Goal: Task Accomplishment & Management: Manage account settings

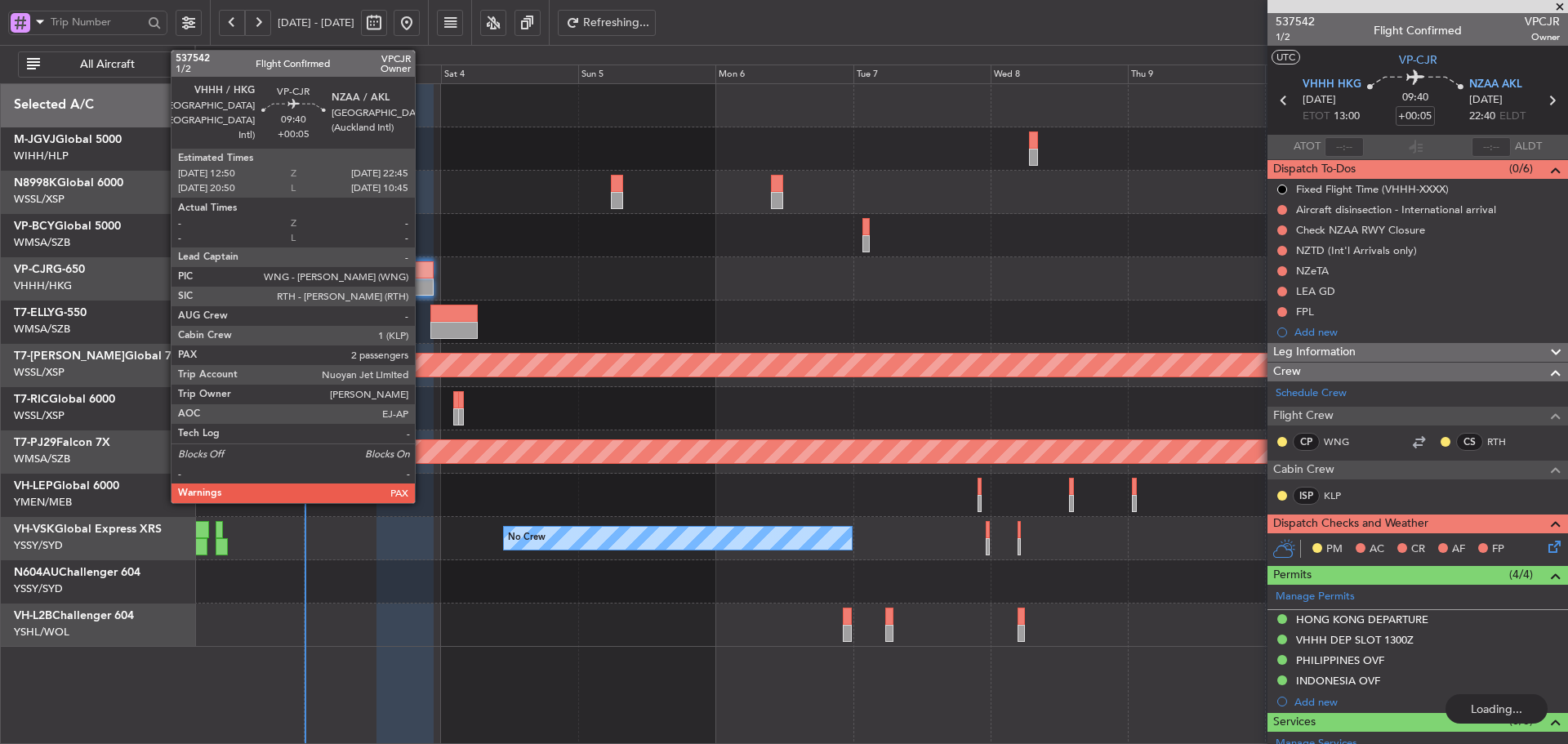
scroll to position [332, 0]
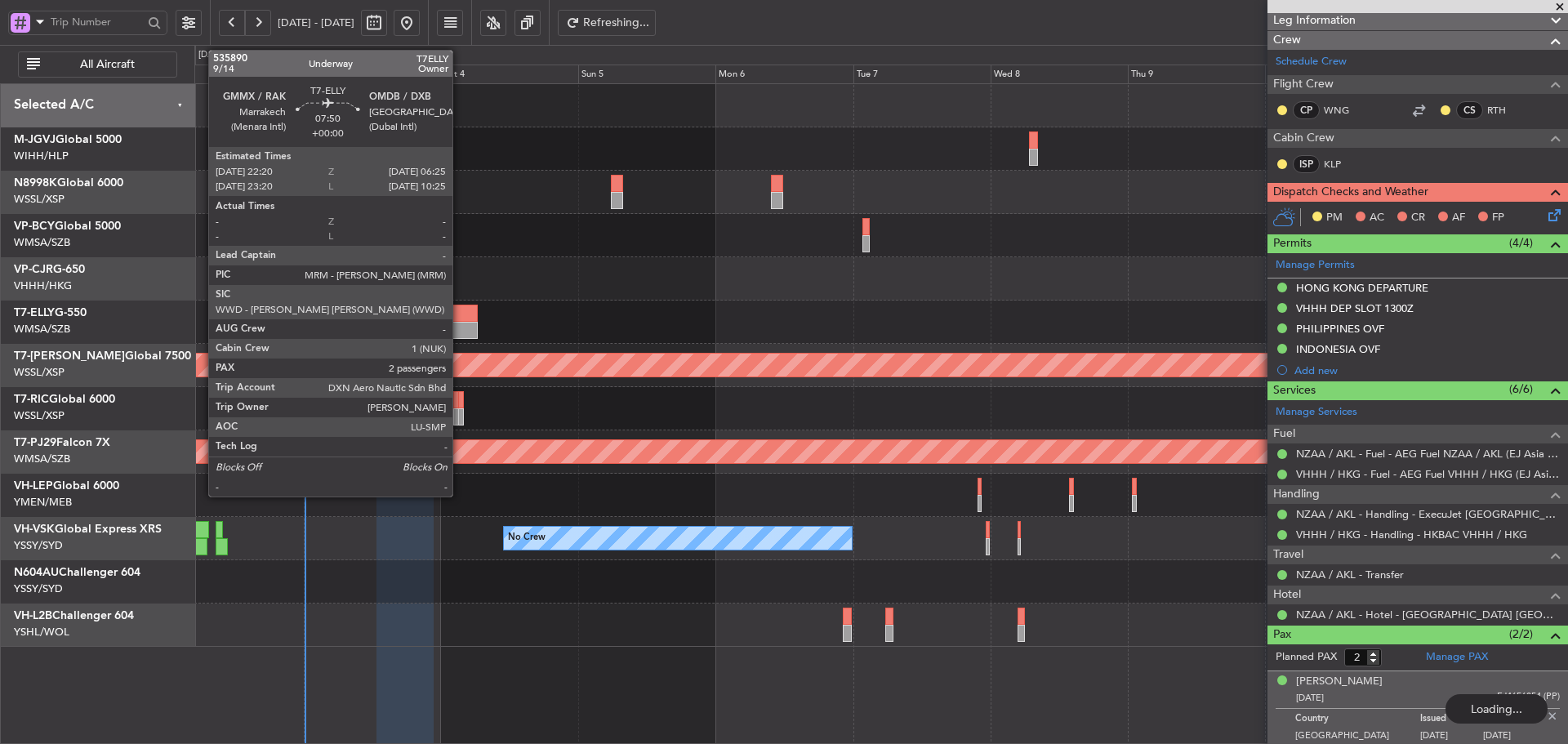
click at [460, 325] on div at bounding box center [453, 330] width 46 height 17
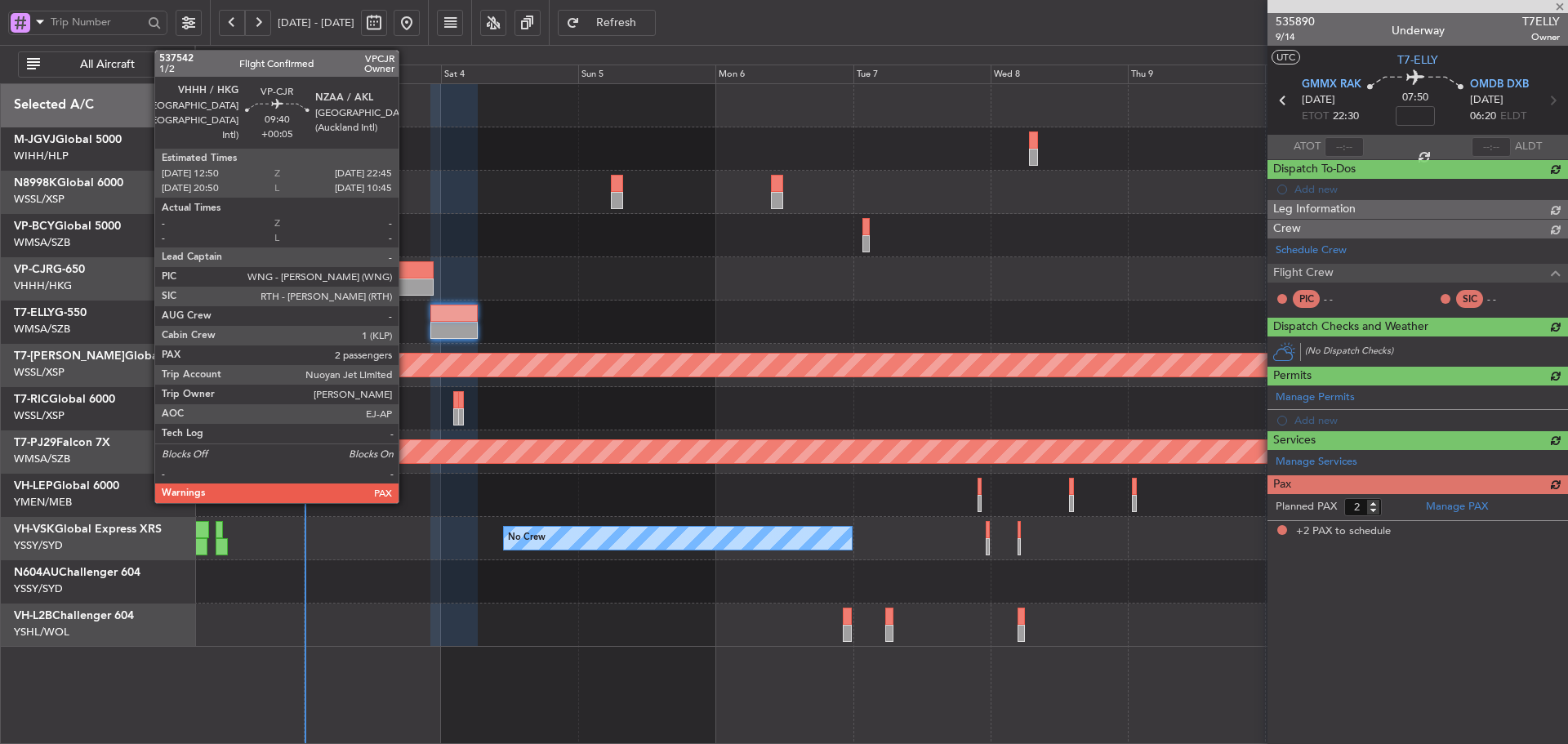
scroll to position [0, 0]
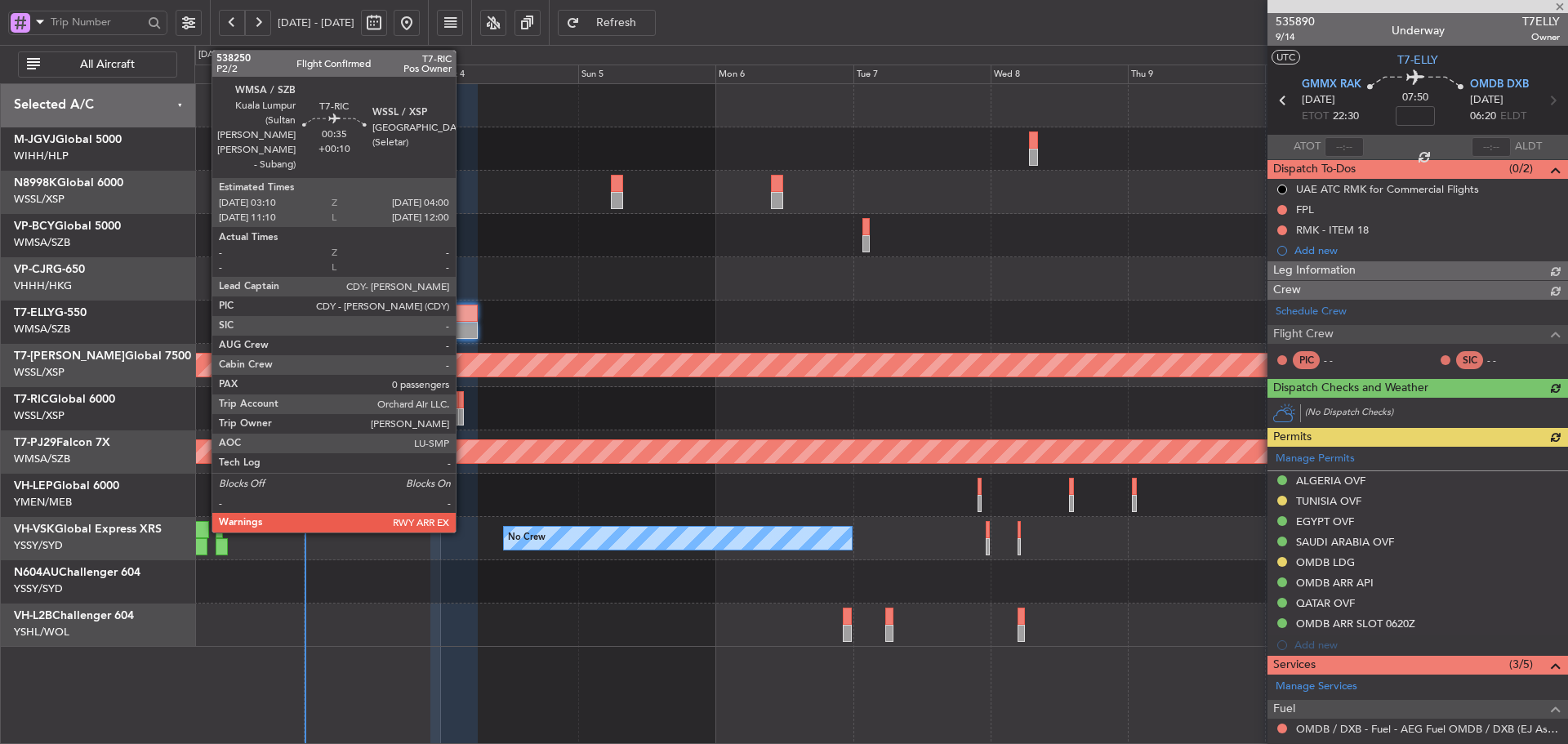
click at [463, 410] on div at bounding box center [461, 416] width 5 height 17
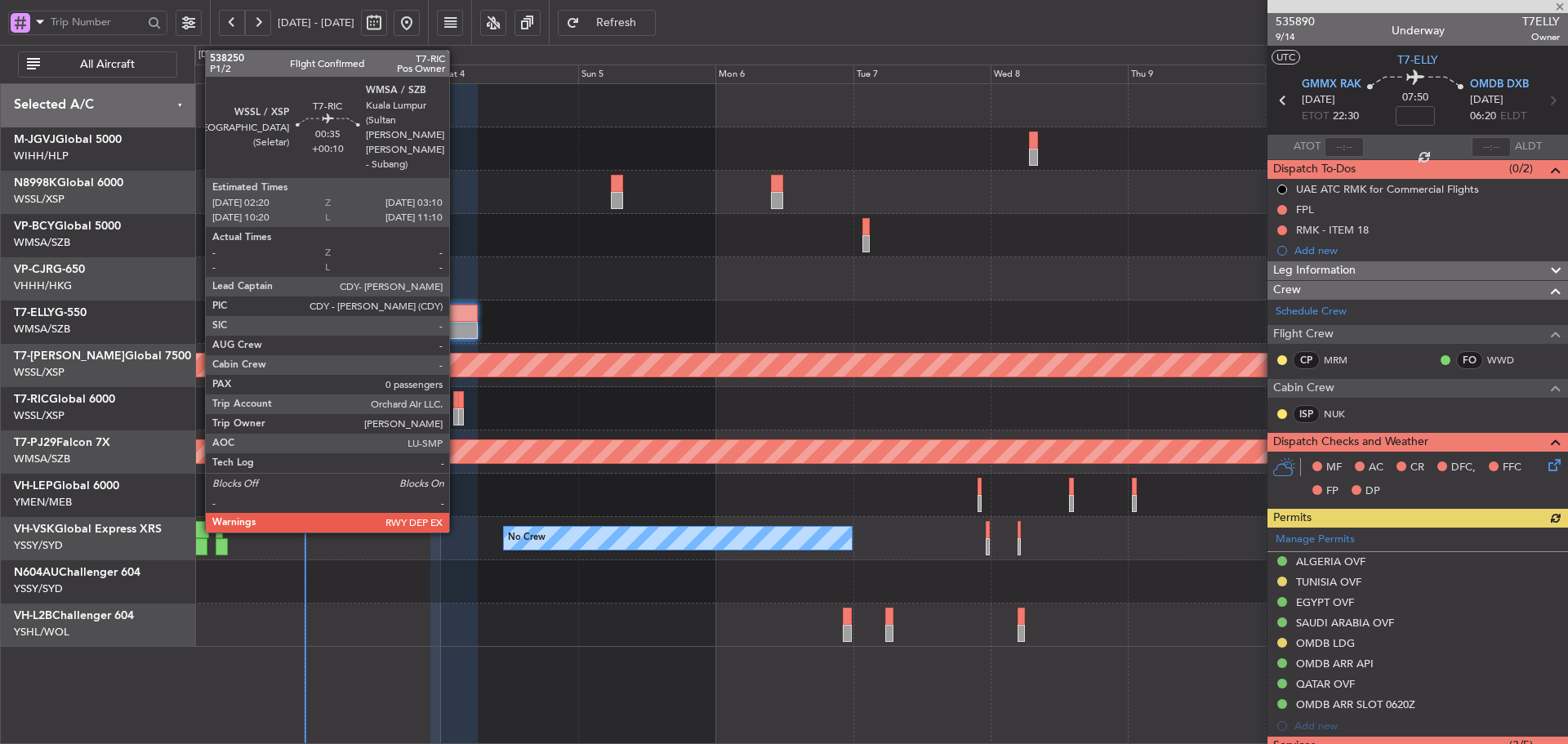
click at [457, 408] on div at bounding box center [456, 416] width 5 height 17
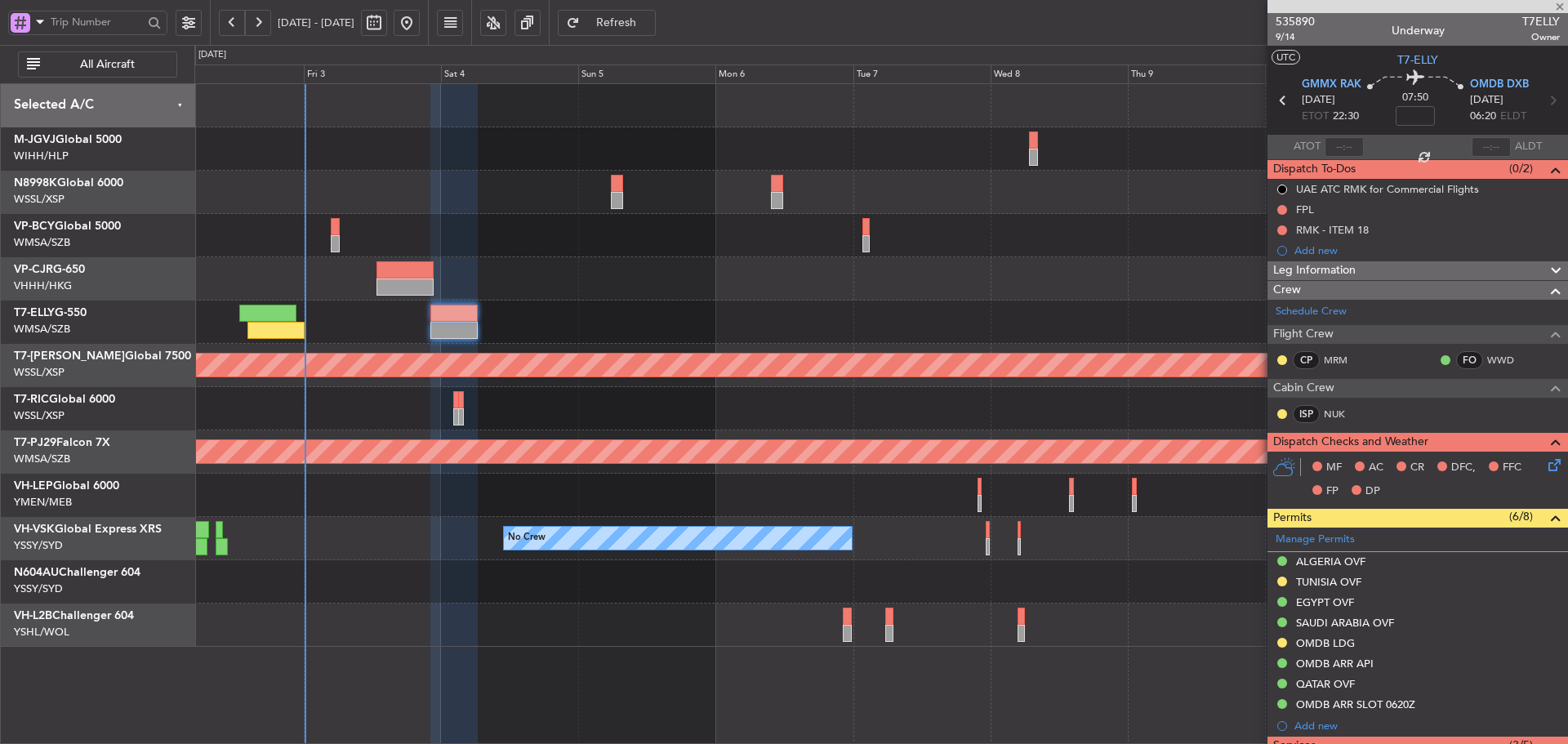
type input "+00:10"
type input "0"
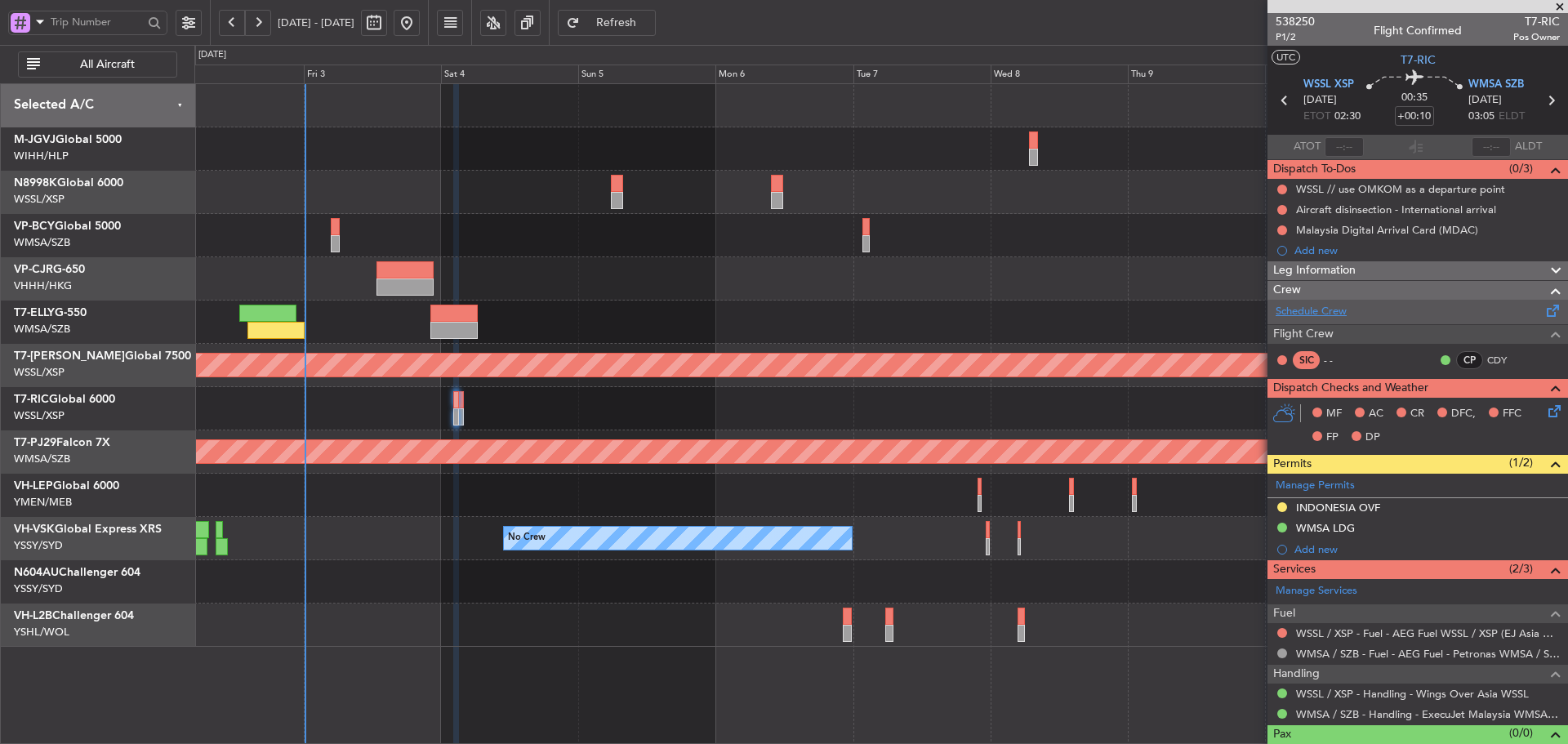
click at [1306, 315] on link "Schedule Crew" at bounding box center [1311, 312] width 71 height 17
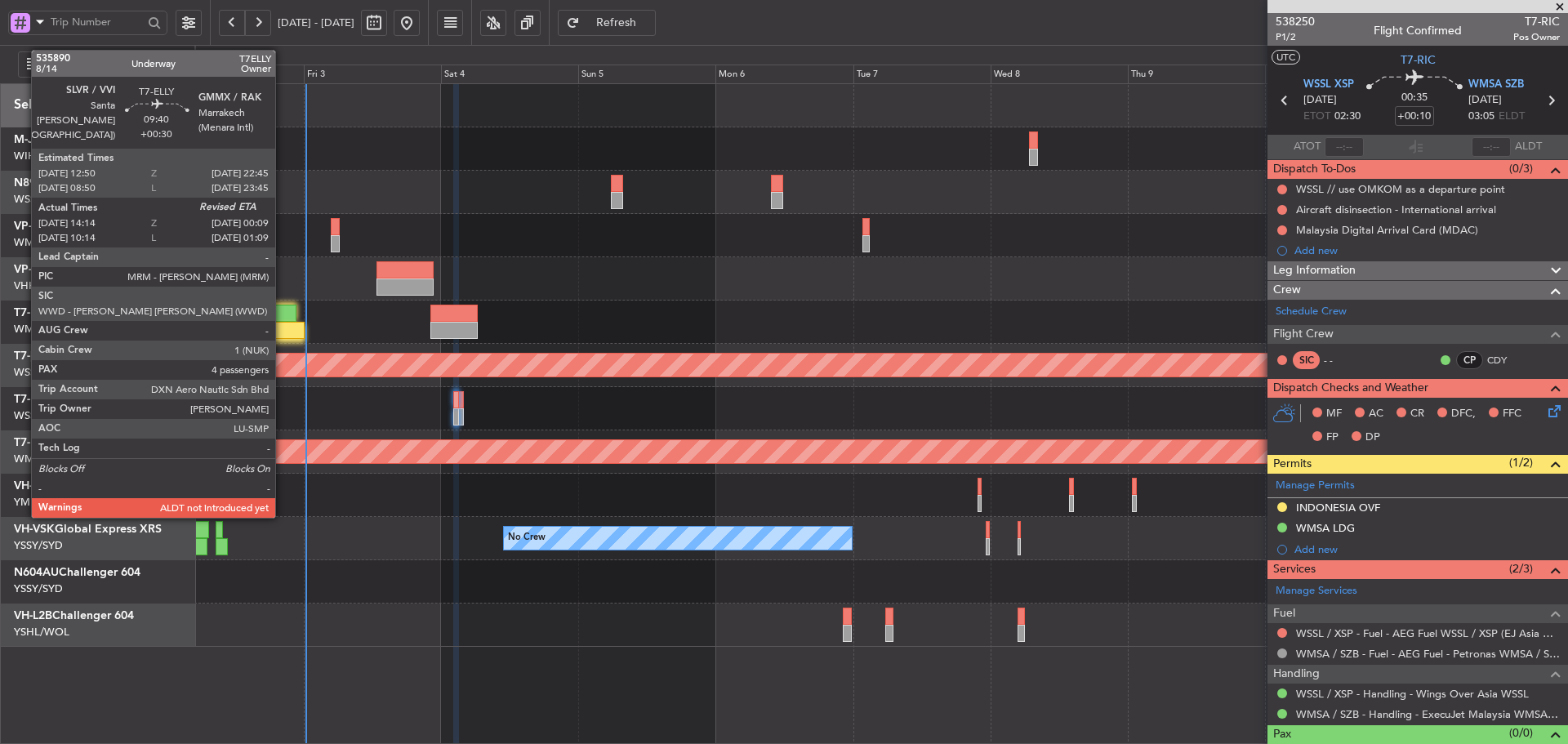
click at [282, 320] on div at bounding box center [267, 313] width 57 height 17
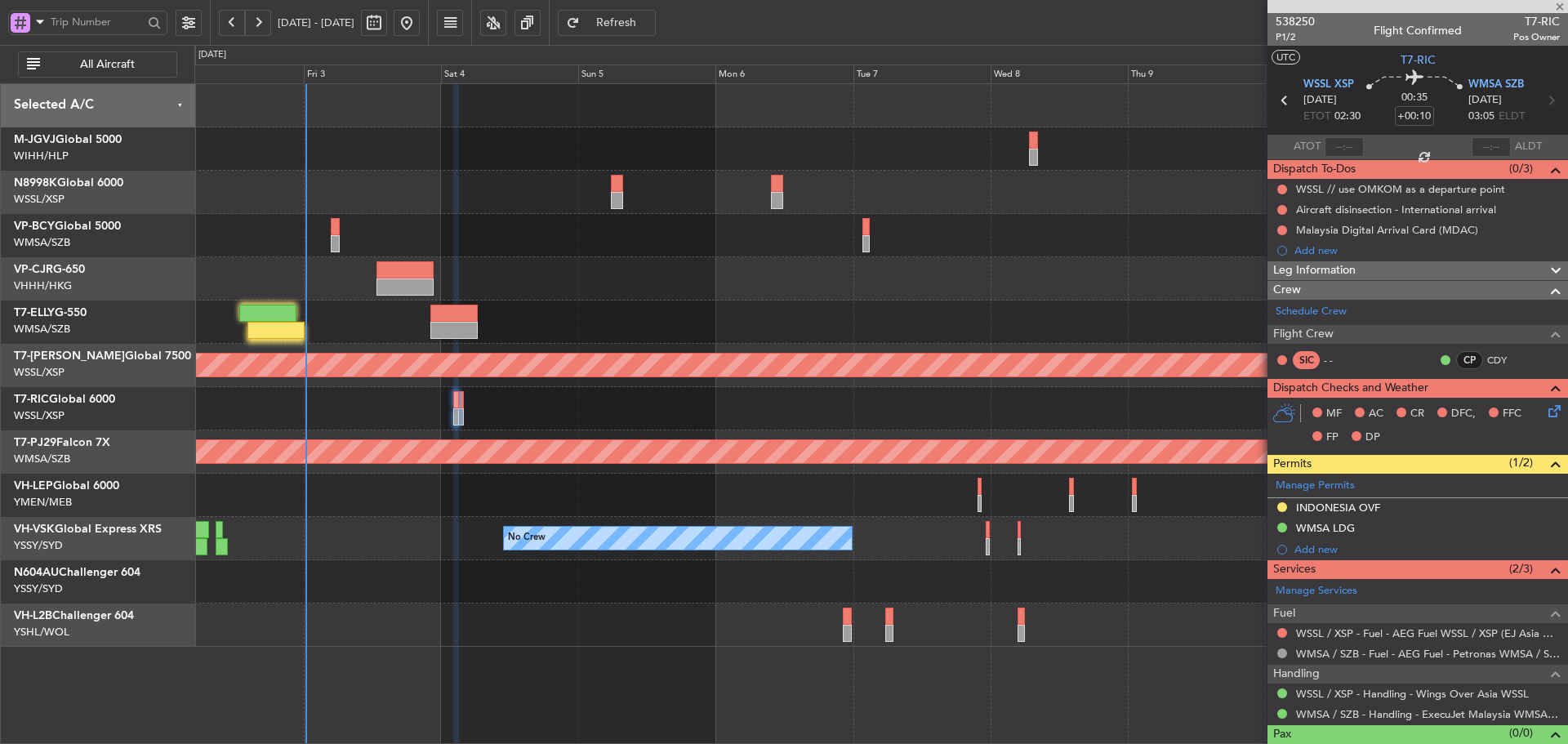
type input "+00:30"
type input "14:24"
type input "4"
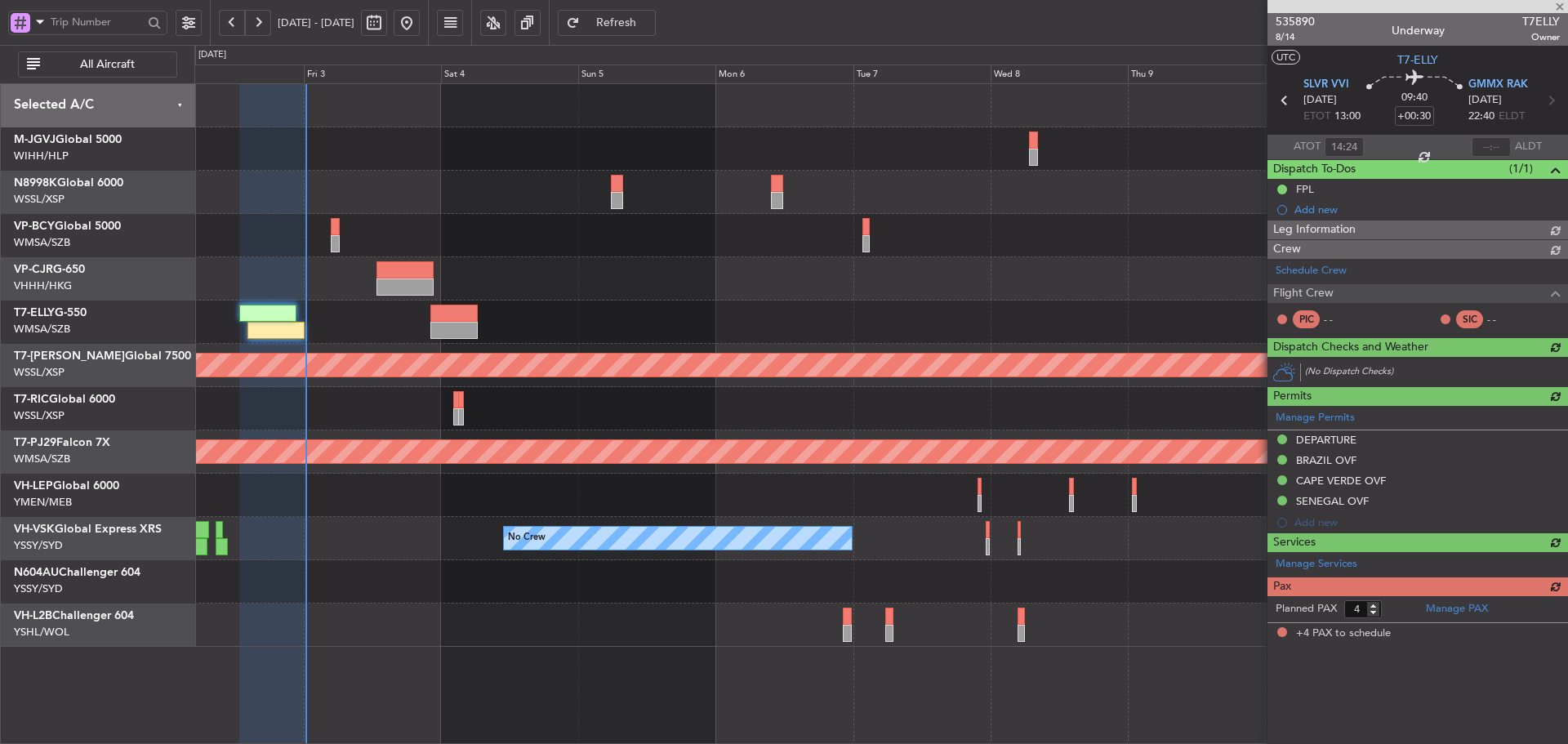
type input "[PERSON_NAME] (KYA)"
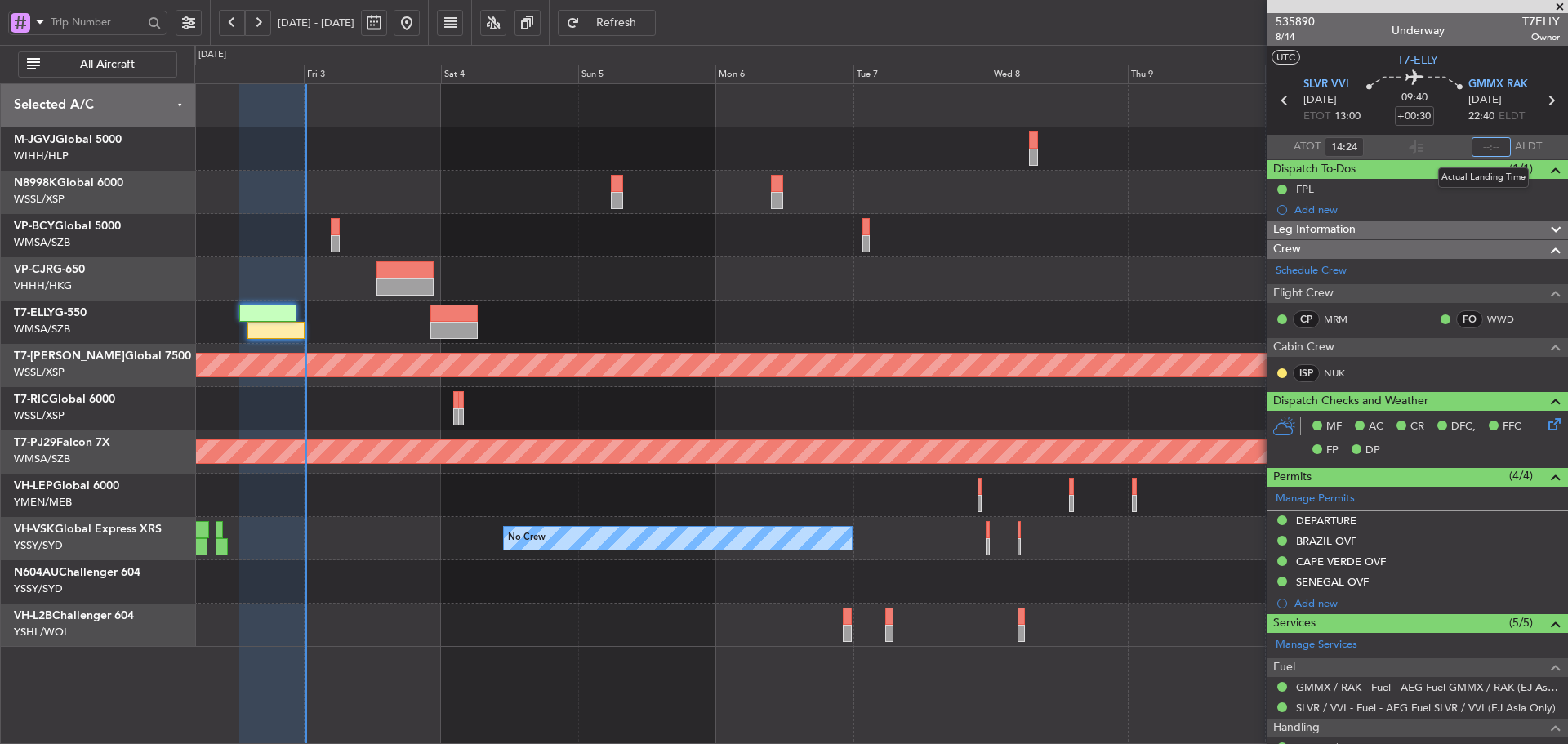
click at [1484, 143] on input "text" at bounding box center [1491, 147] width 39 height 20
click at [1439, 145] on section "ATOT 14:24 0115 ALDT" at bounding box center [1417, 147] width 300 height 25
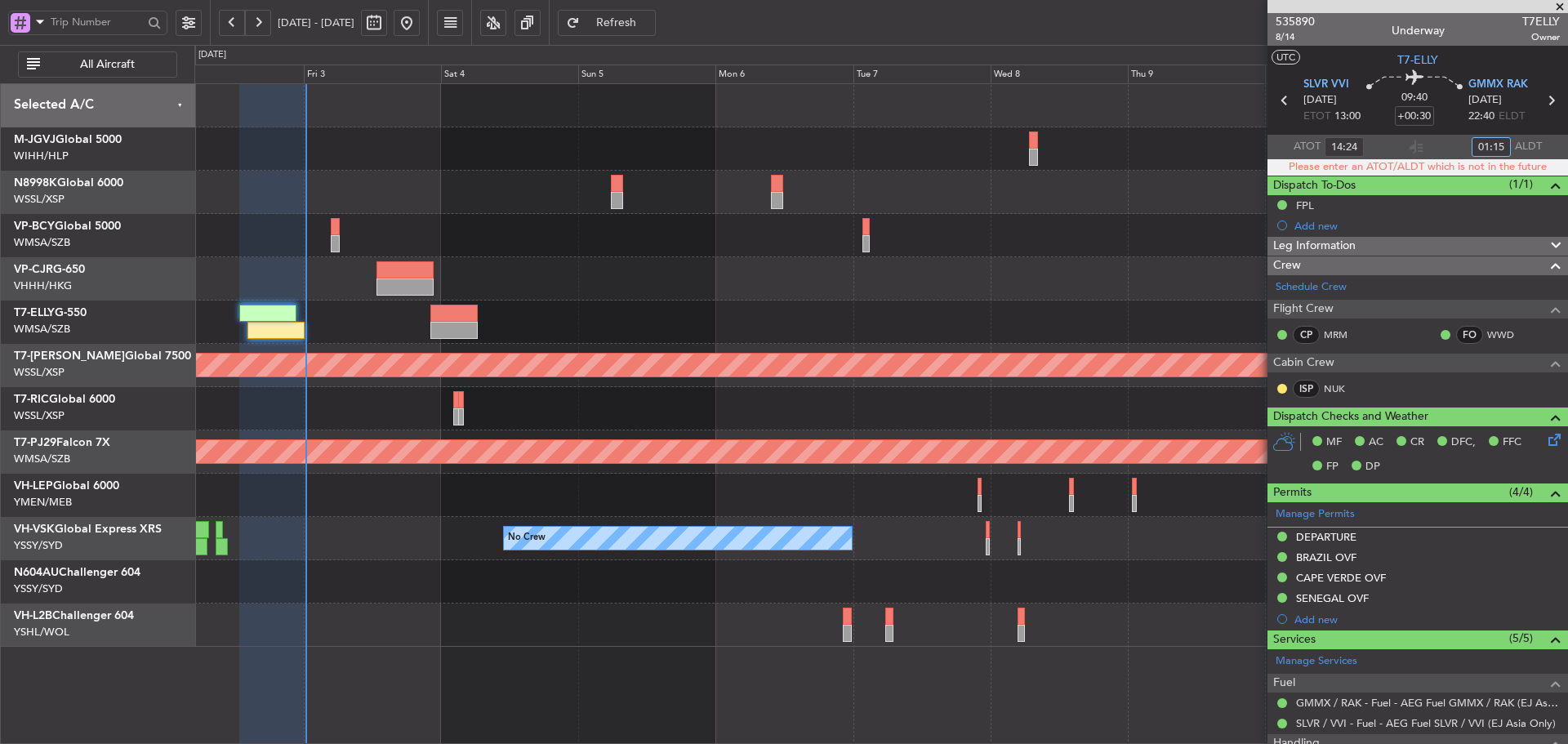
click at [1473, 144] on input "01:15" at bounding box center [1491, 147] width 39 height 20
click at [1434, 147] on section "ATOT 14:24 0015 ALDT" at bounding box center [1417, 147] width 300 height 25
type input "00:15"
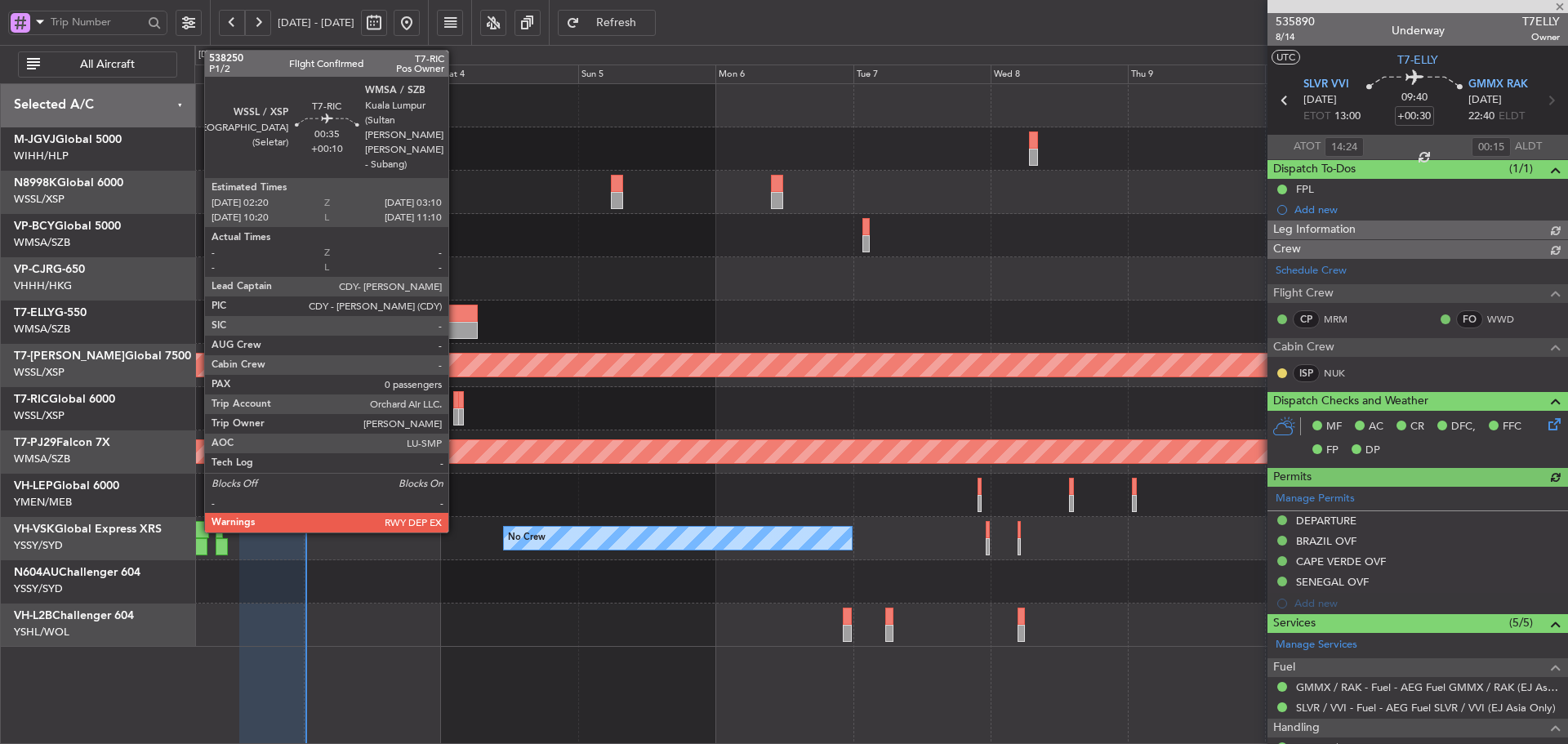
type input "[PERSON_NAME] (KYA)"
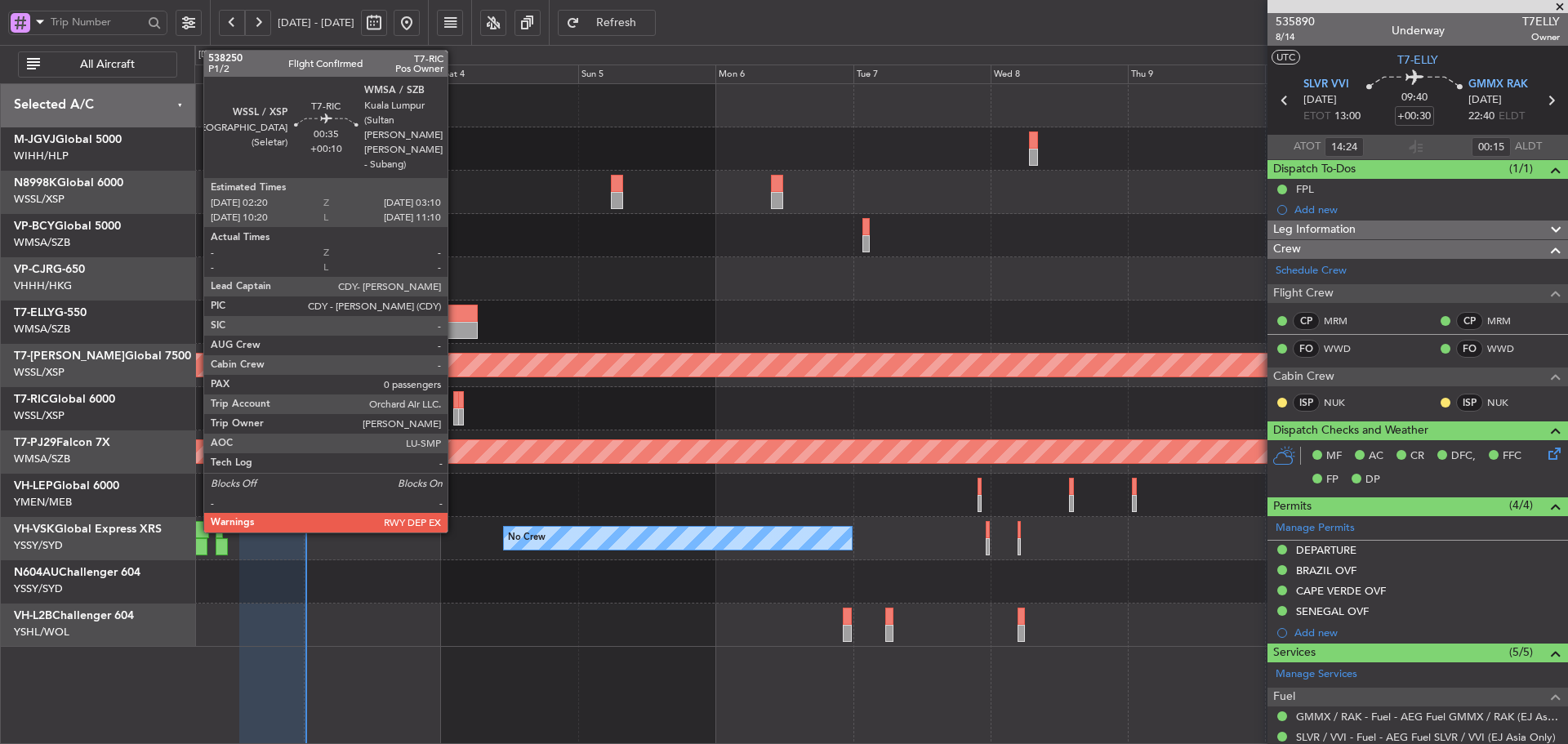
click at [455, 410] on div at bounding box center [456, 416] width 5 height 17
click at [455, 405] on div at bounding box center [456, 400] width 5 height 17
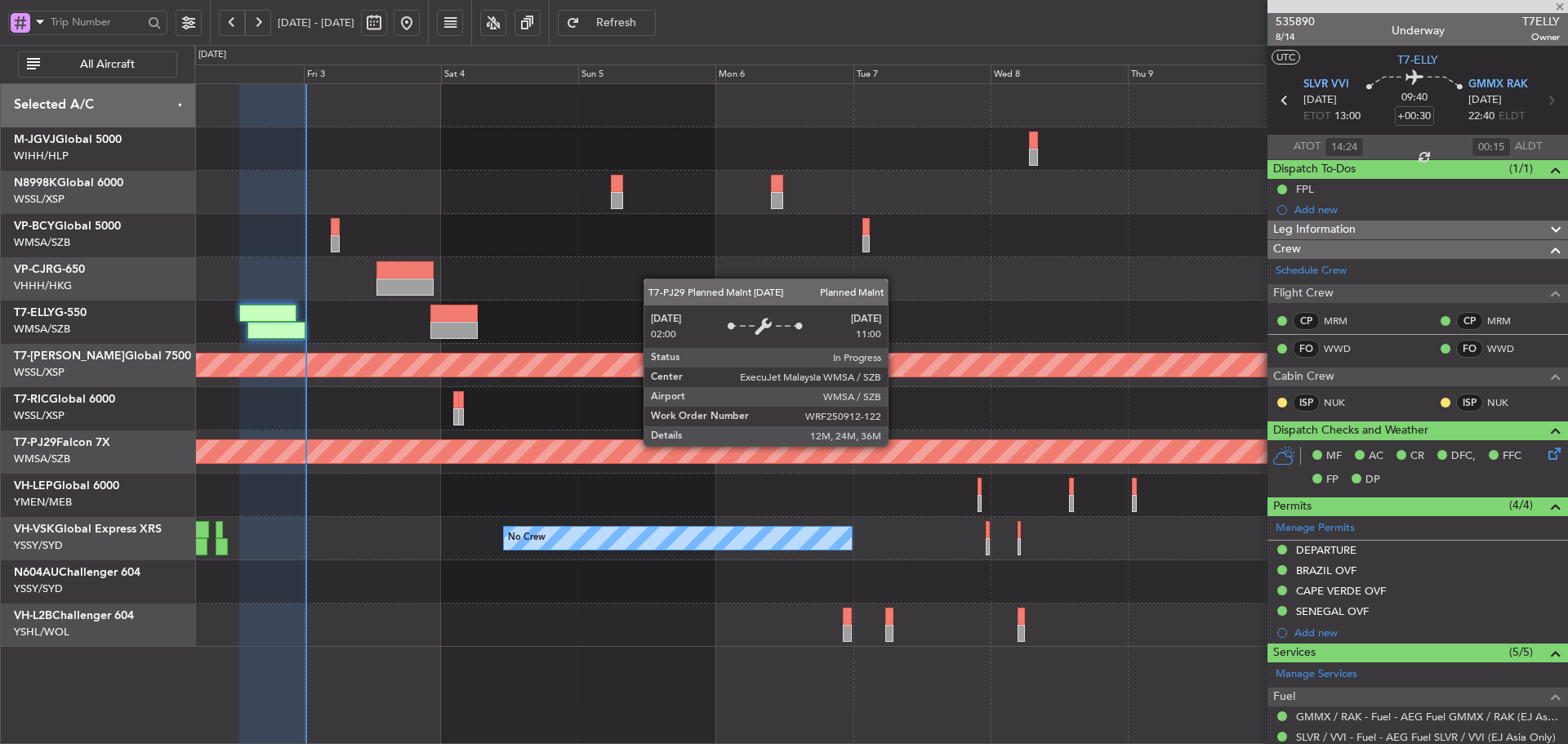
type input "+00:10"
type input "0"
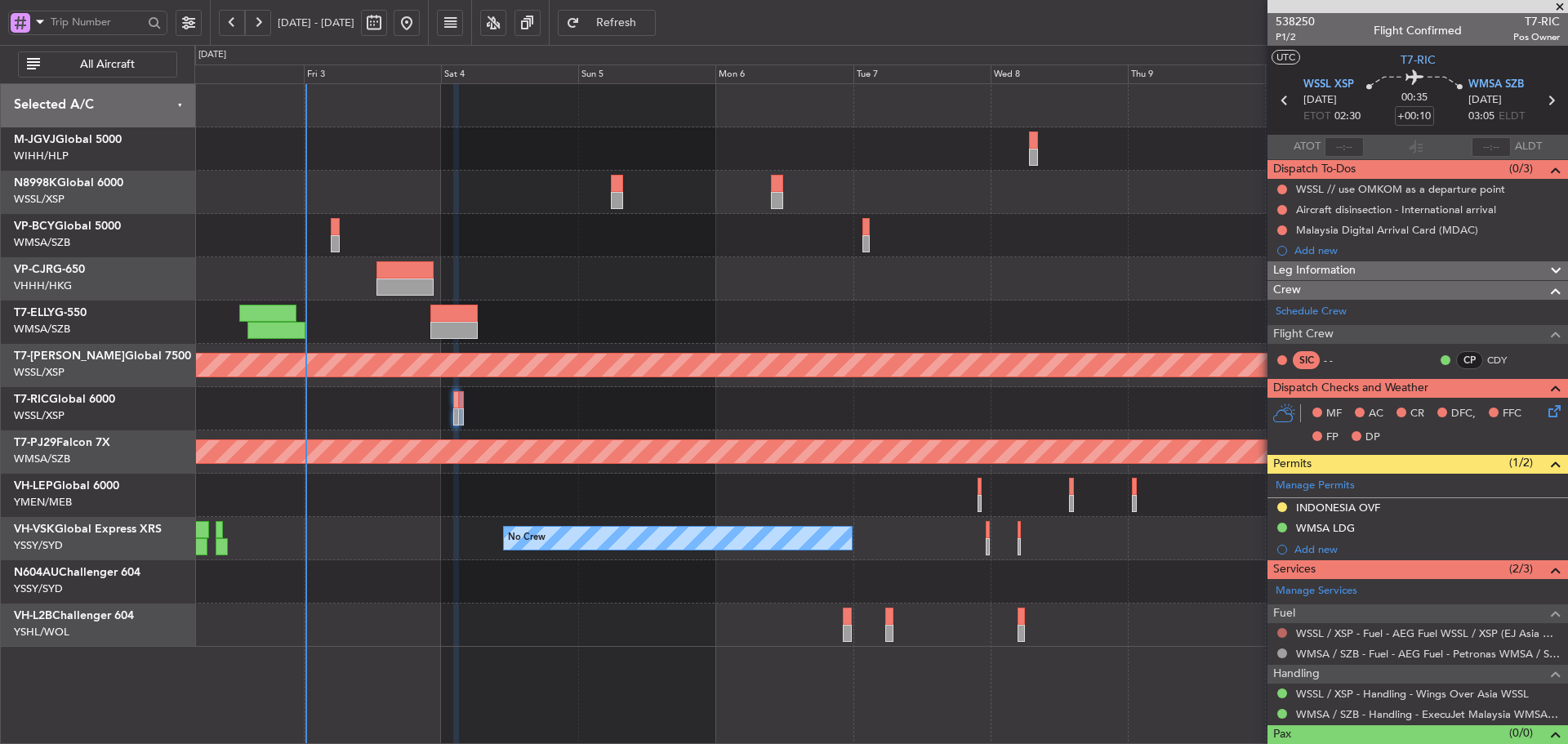
click at [1283, 632] on button at bounding box center [1283, 633] width 10 height 10
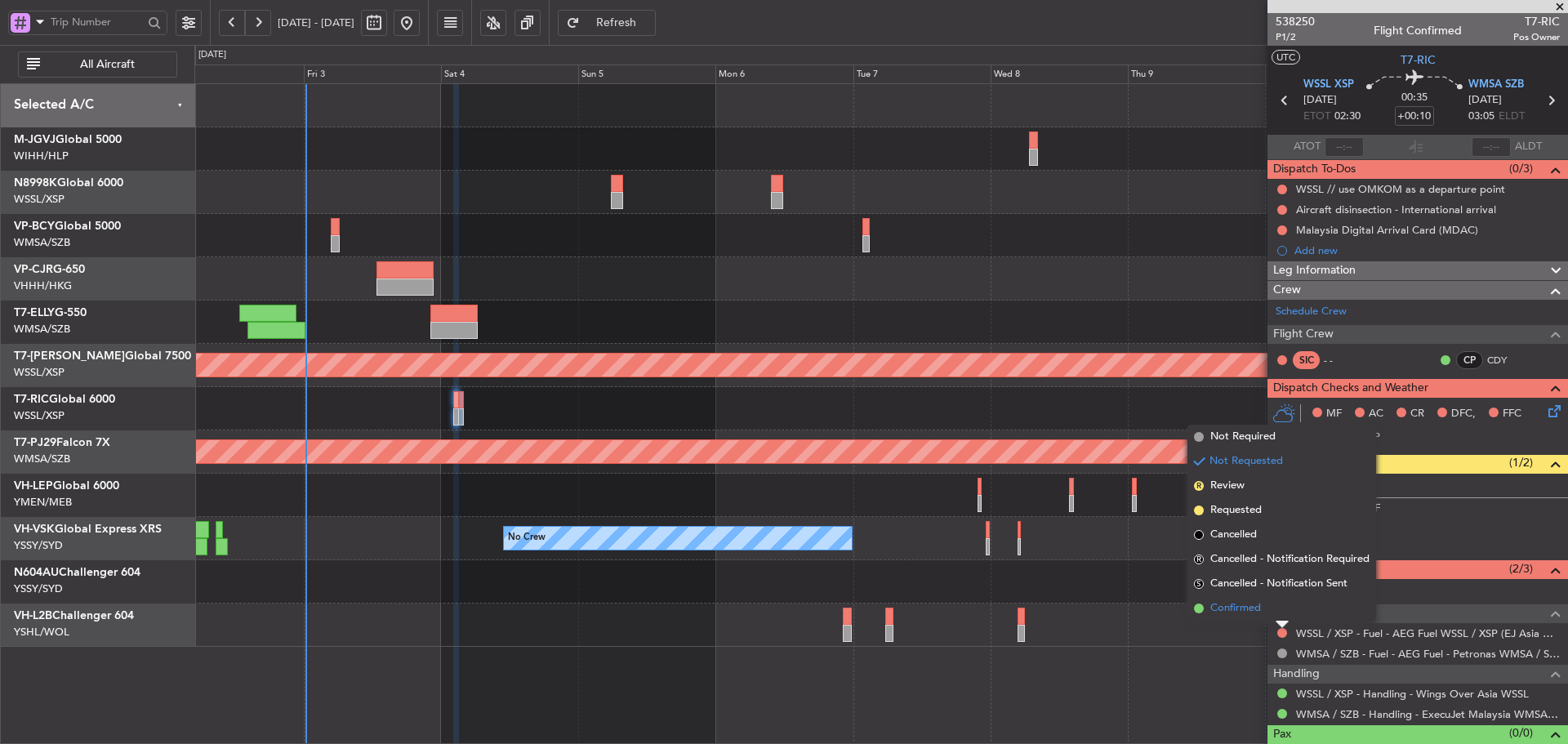
click at [1196, 607] on span at bounding box center [1199, 608] width 10 height 10
click at [1196, 607] on div at bounding box center [880, 625] width 1373 height 43
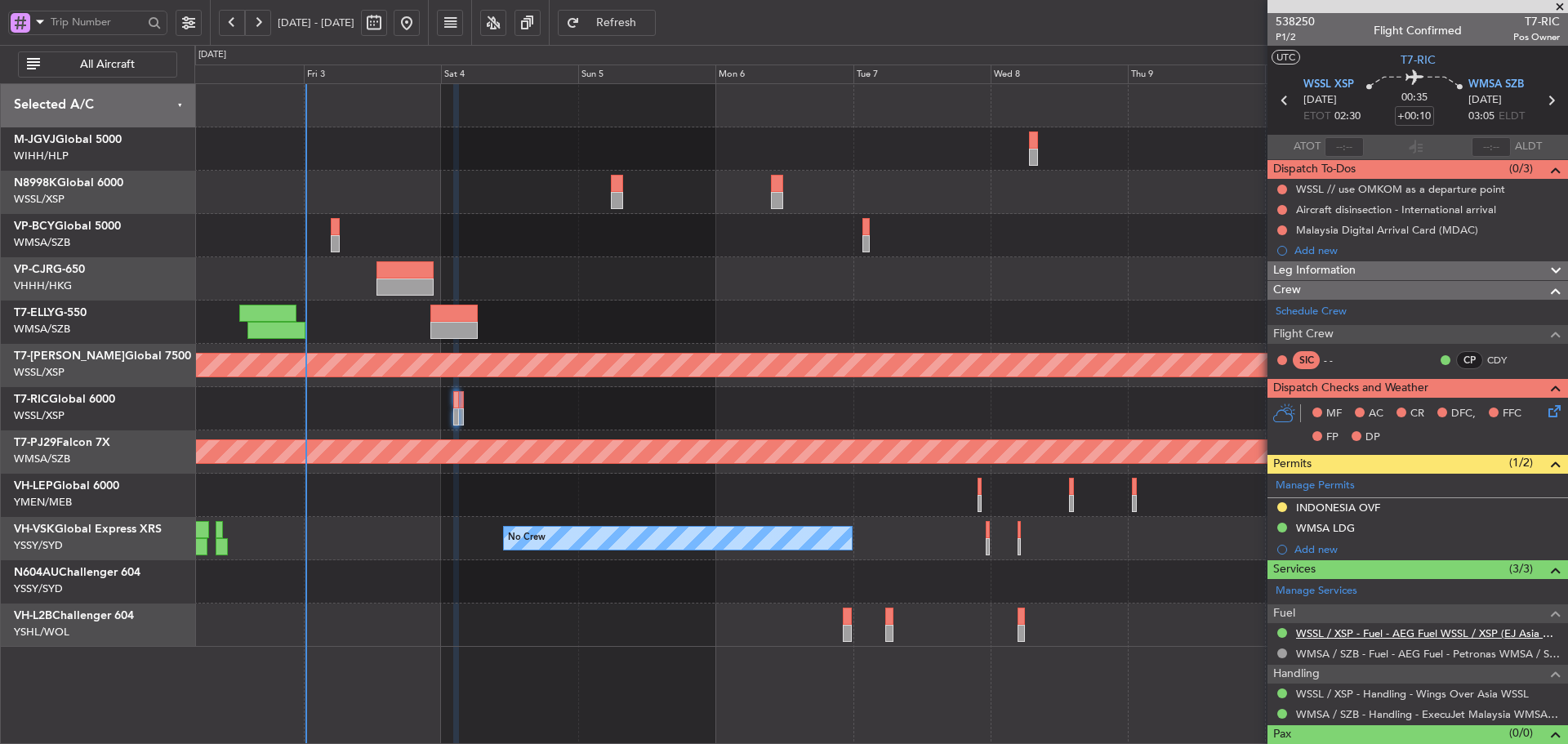
click at [1361, 633] on link "WSSL / XSP - Fuel - AEG Fuel WSSL / XSP (EJ Asia Only)" at bounding box center [1427, 633] width 264 height 14
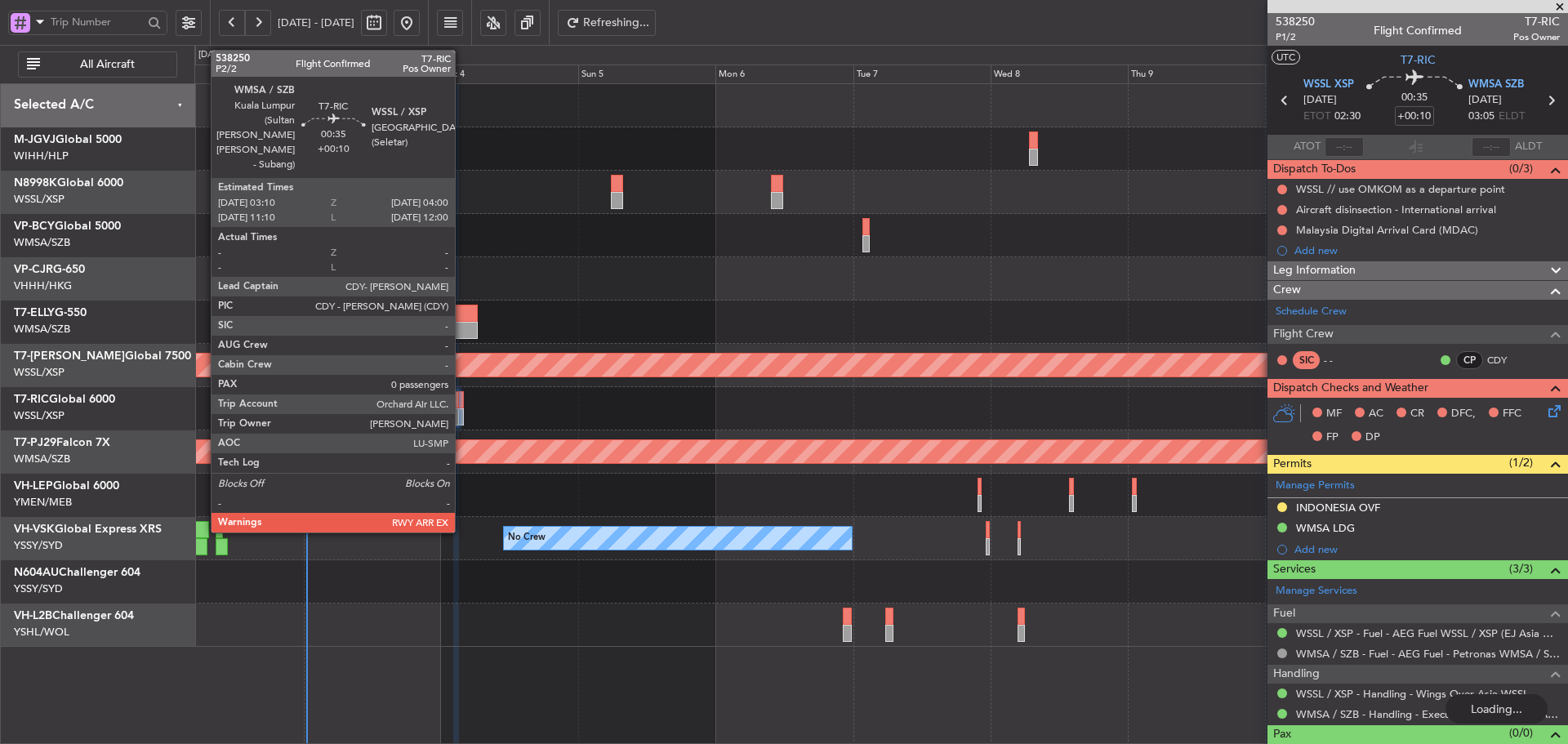
click at [463, 415] on div at bounding box center [461, 416] width 5 height 17
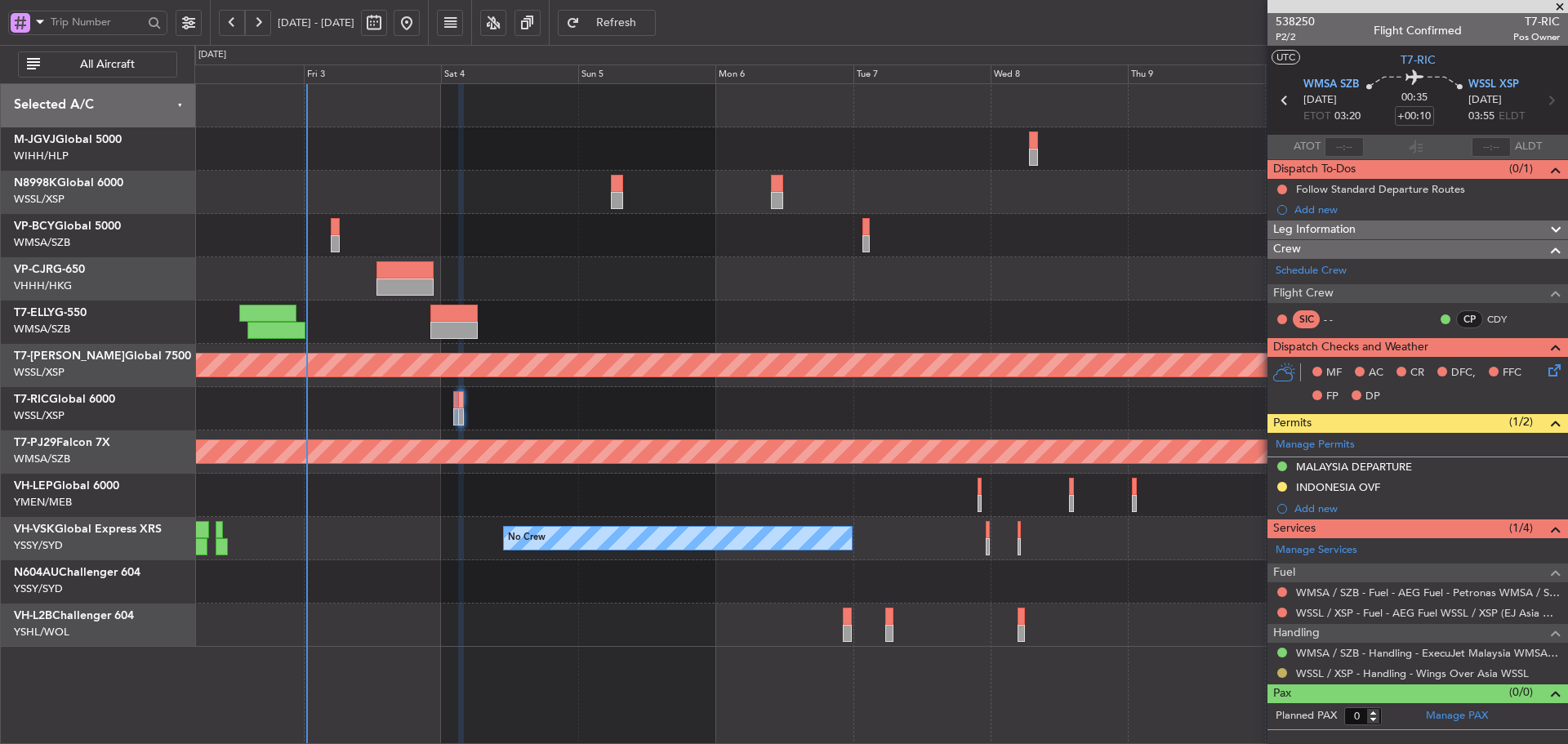
click at [1282, 671] on button at bounding box center [1283, 673] width 10 height 10
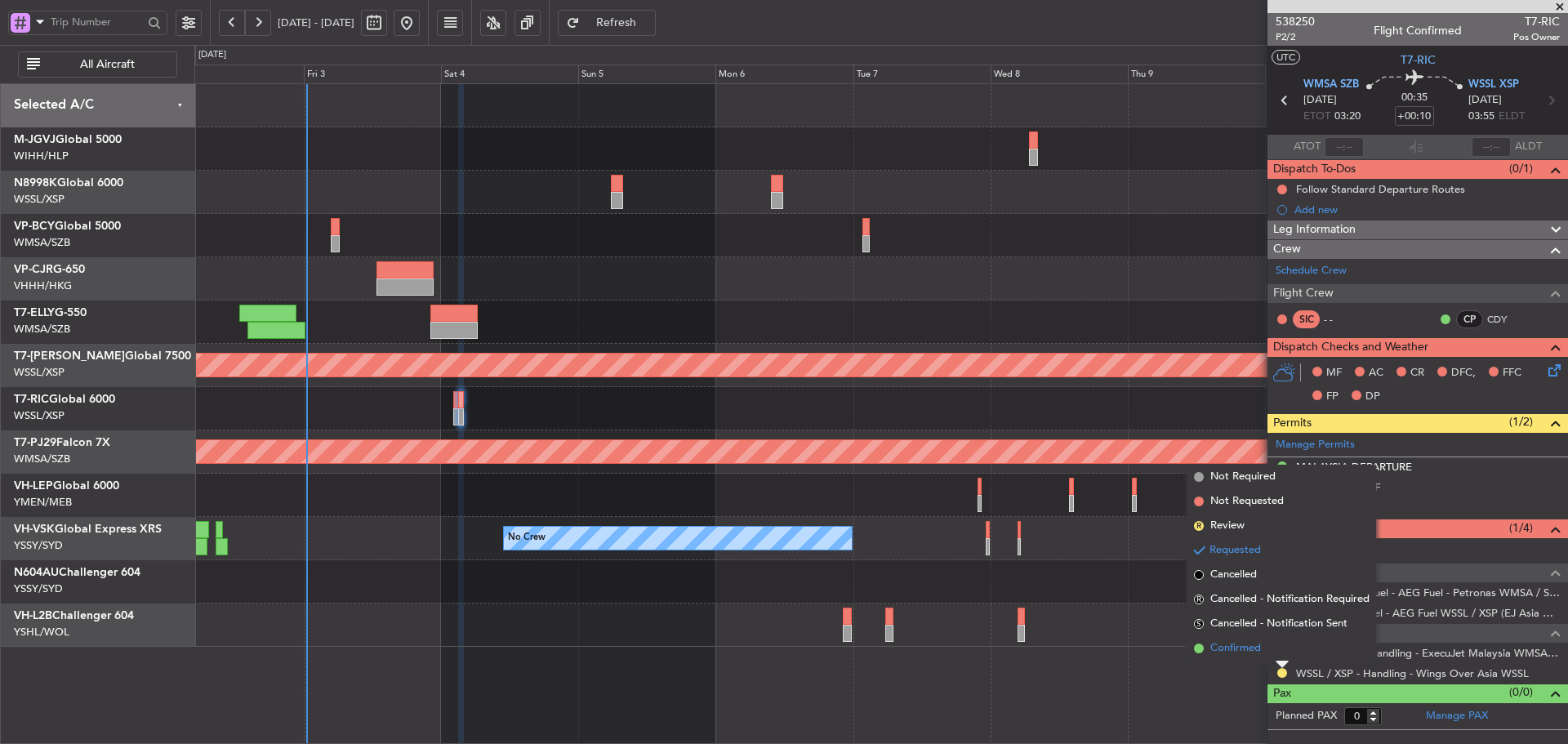
click at [1198, 646] on span at bounding box center [1199, 649] width 10 height 10
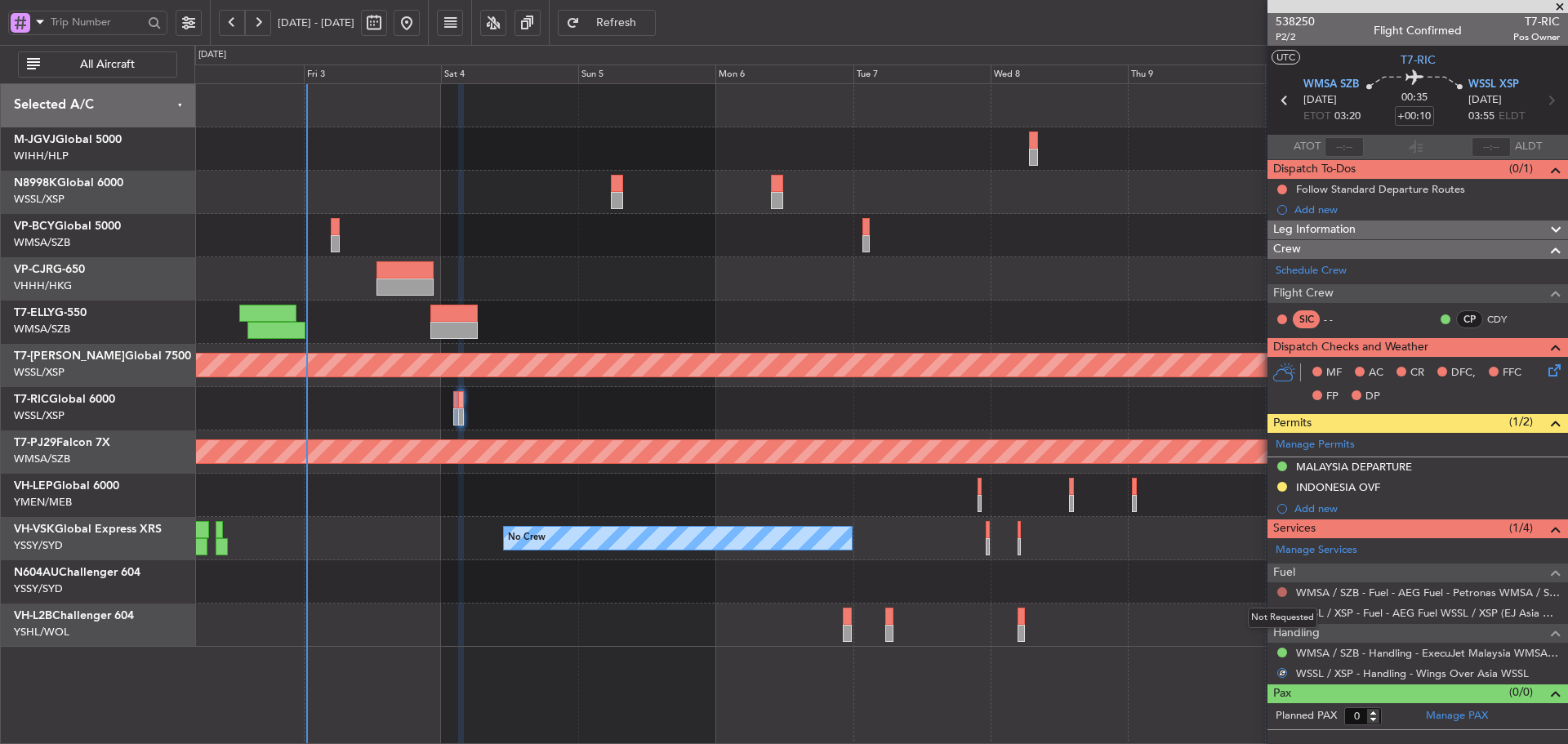
click at [1283, 593] on button at bounding box center [1283, 593] width 10 height 10
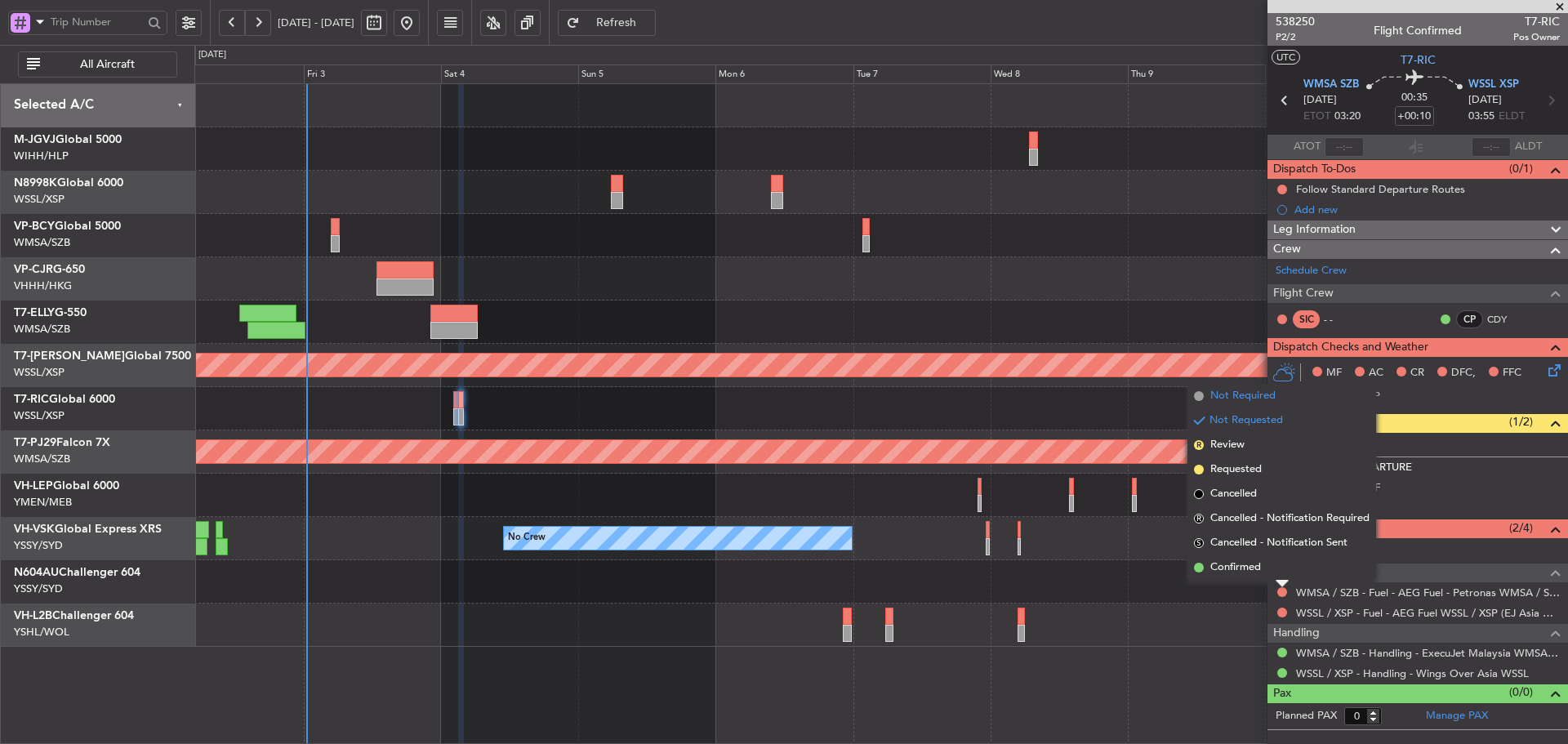
click at [1198, 396] on span at bounding box center [1199, 396] width 10 height 10
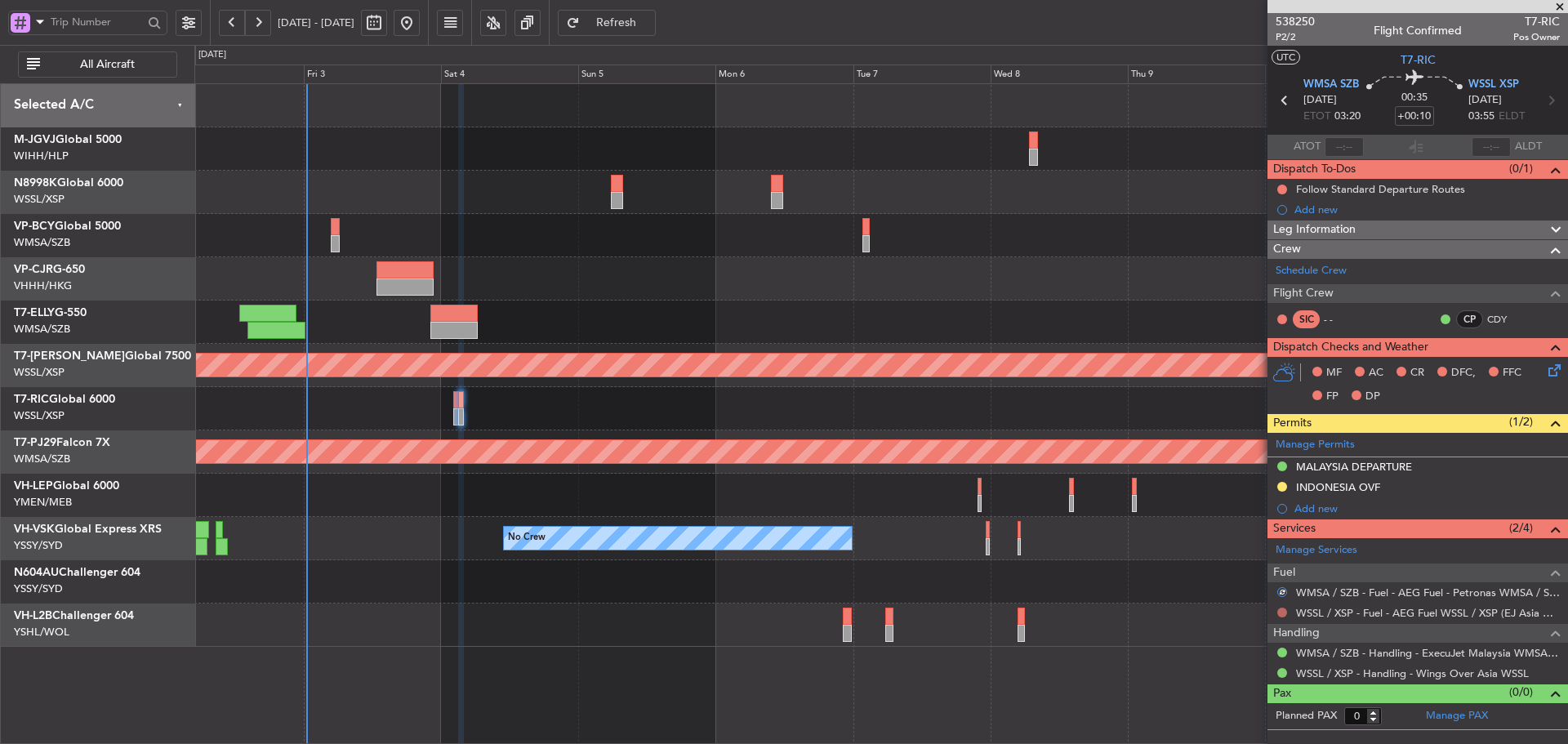
click at [1282, 613] on button at bounding box center [1283, 612] width 10 height 10
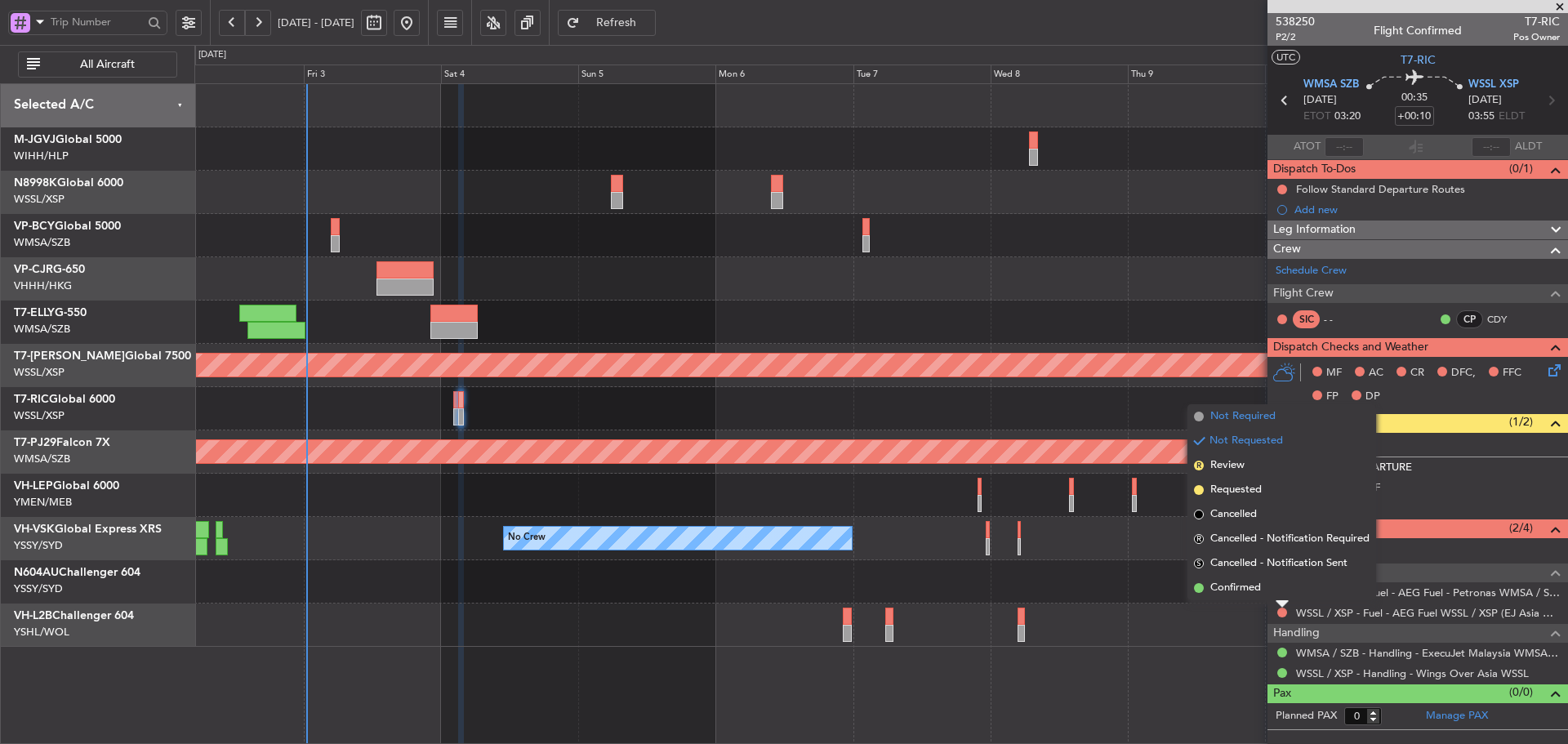
click at [1197, 420] on span at bounding box center [1199, 416] width 10 height 10
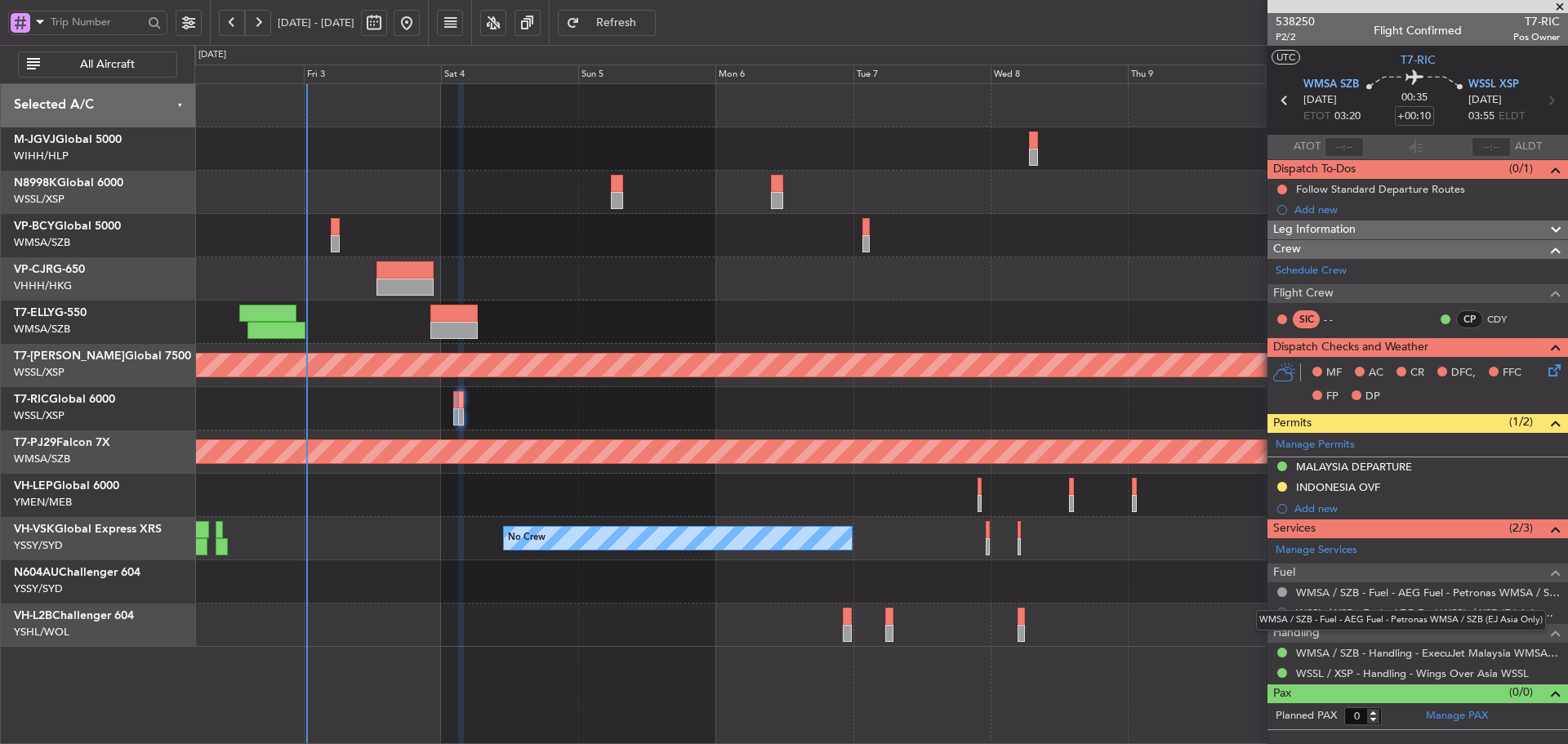
click at [1314, 616] on div "WMSA / SZB - Fuel - AEG Fuel - Petronas WMSA / SZB (EJ Asia Only)" at bounding box center [1401, 620] width 290 height 21
click at [1422, 615] on link "WSSL / XSP - Fuel - AEG Fuel WSSL / XSP (EJ Asia Only)" at bounding box center [1427, 612] width 264 height 14
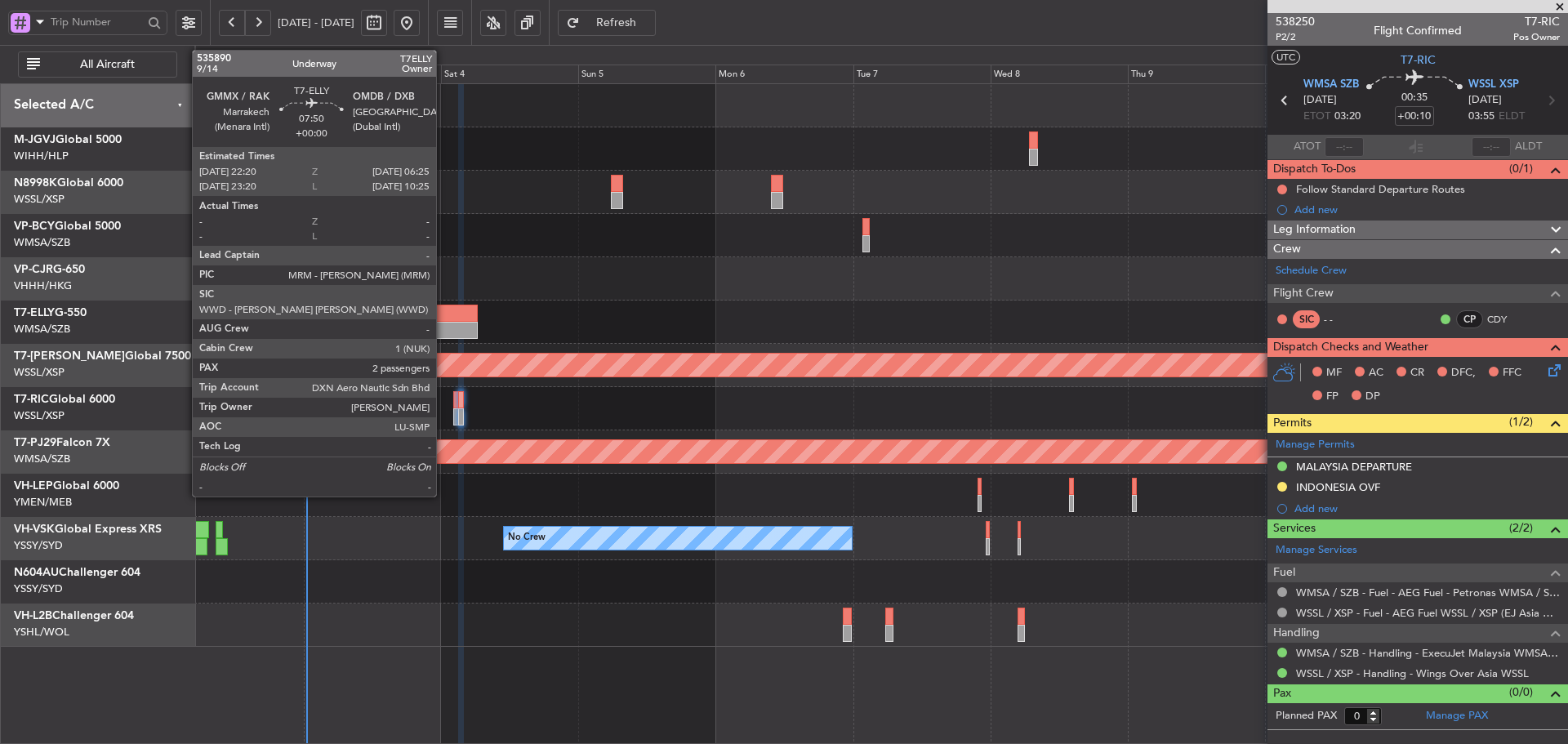
click at [444, 313] on div at bounding box center [453, 313] width 46 height 17
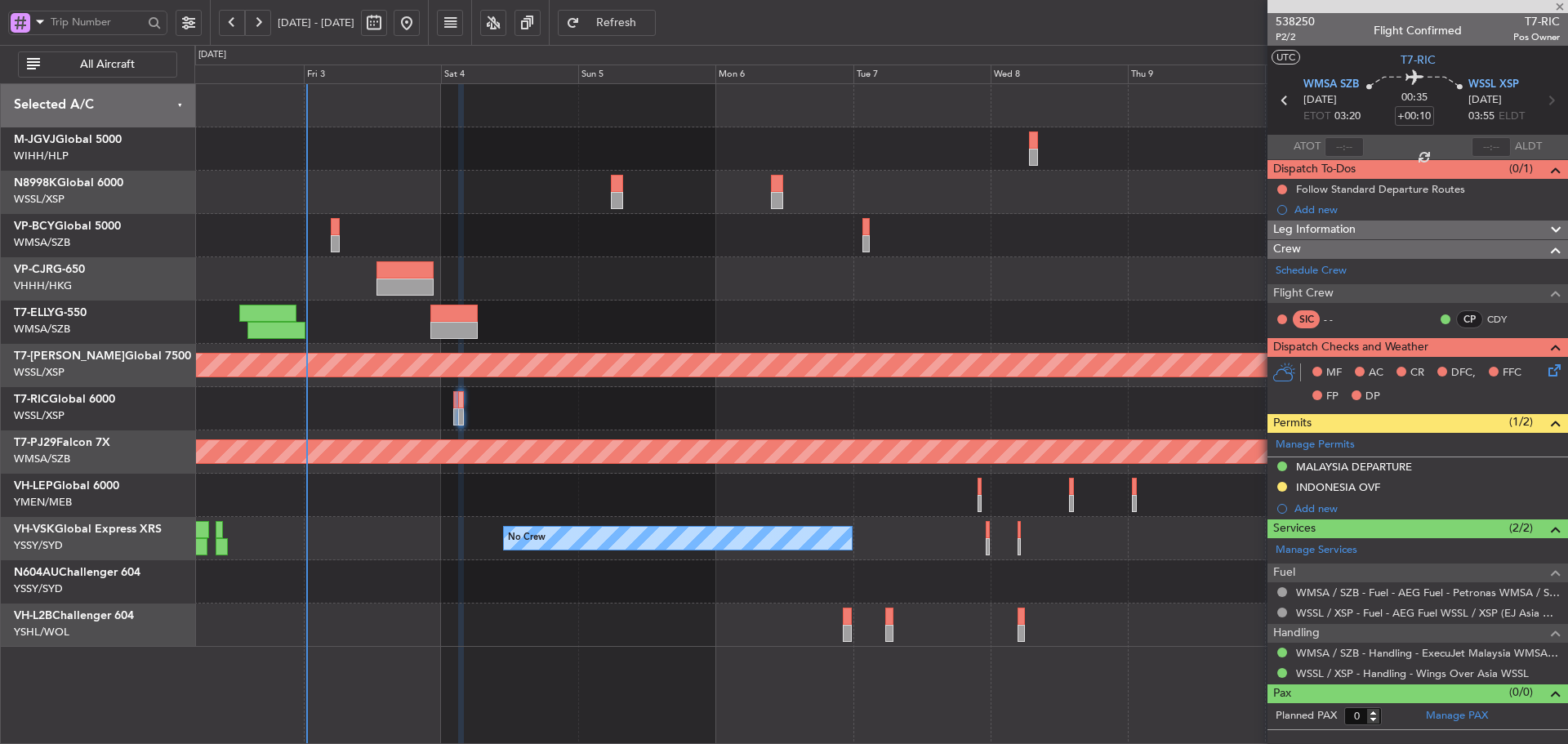
type input "2"
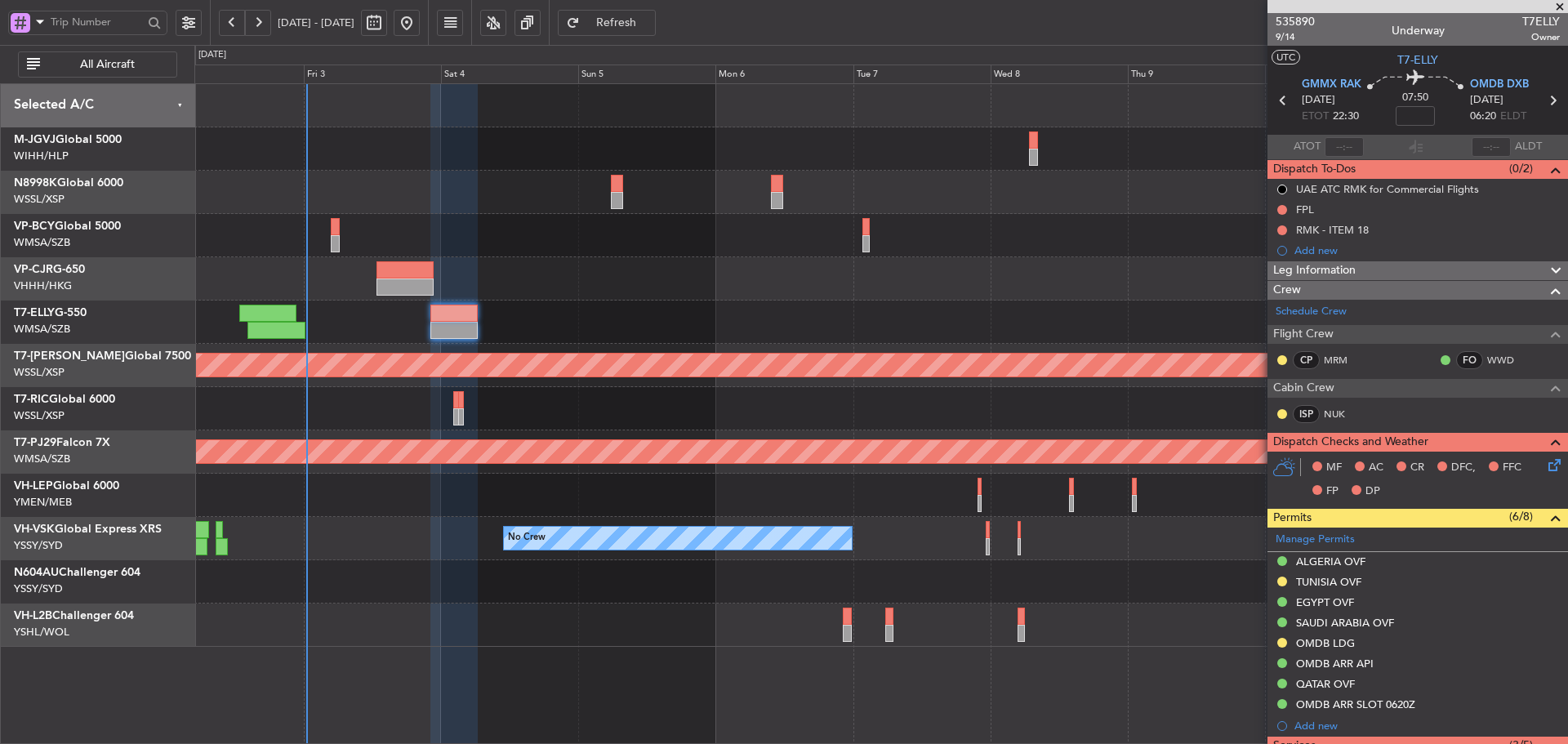
scroll to position [316, 0]
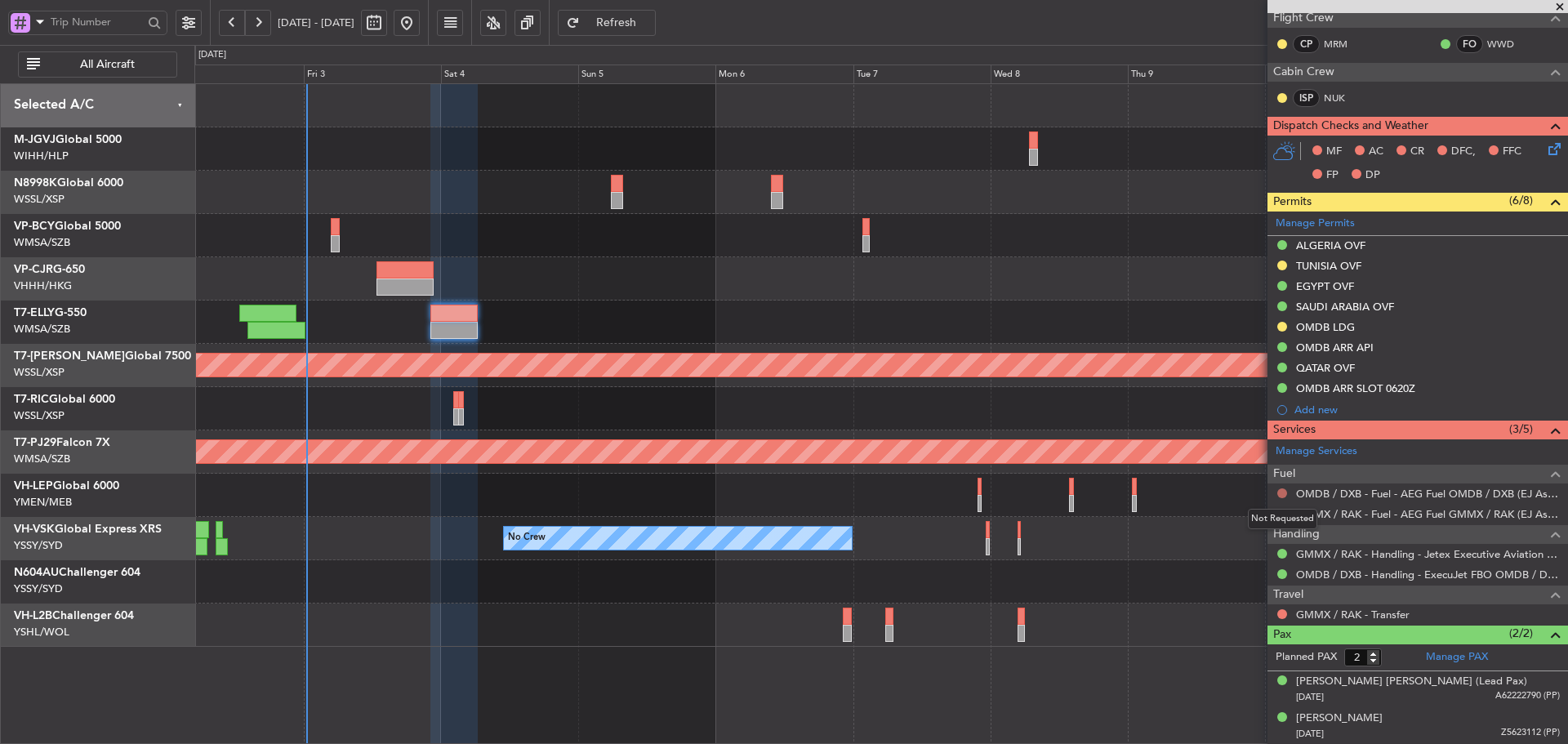
click at [1282, 493] on button at bounding box center [1283, 493] width 10 height 10
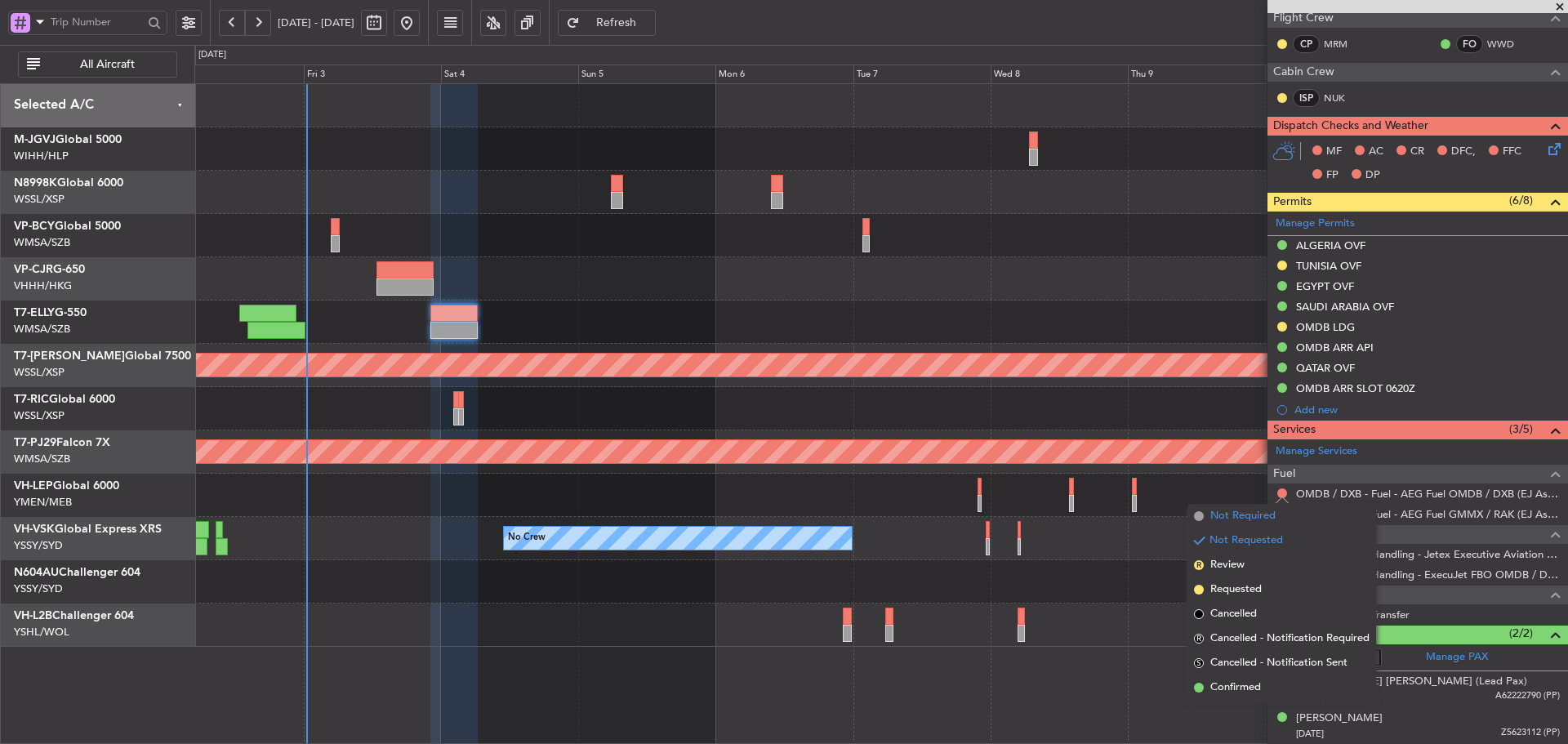
click at [1198, 513] on span at bounding box center [1199, 516] width 10 height 10
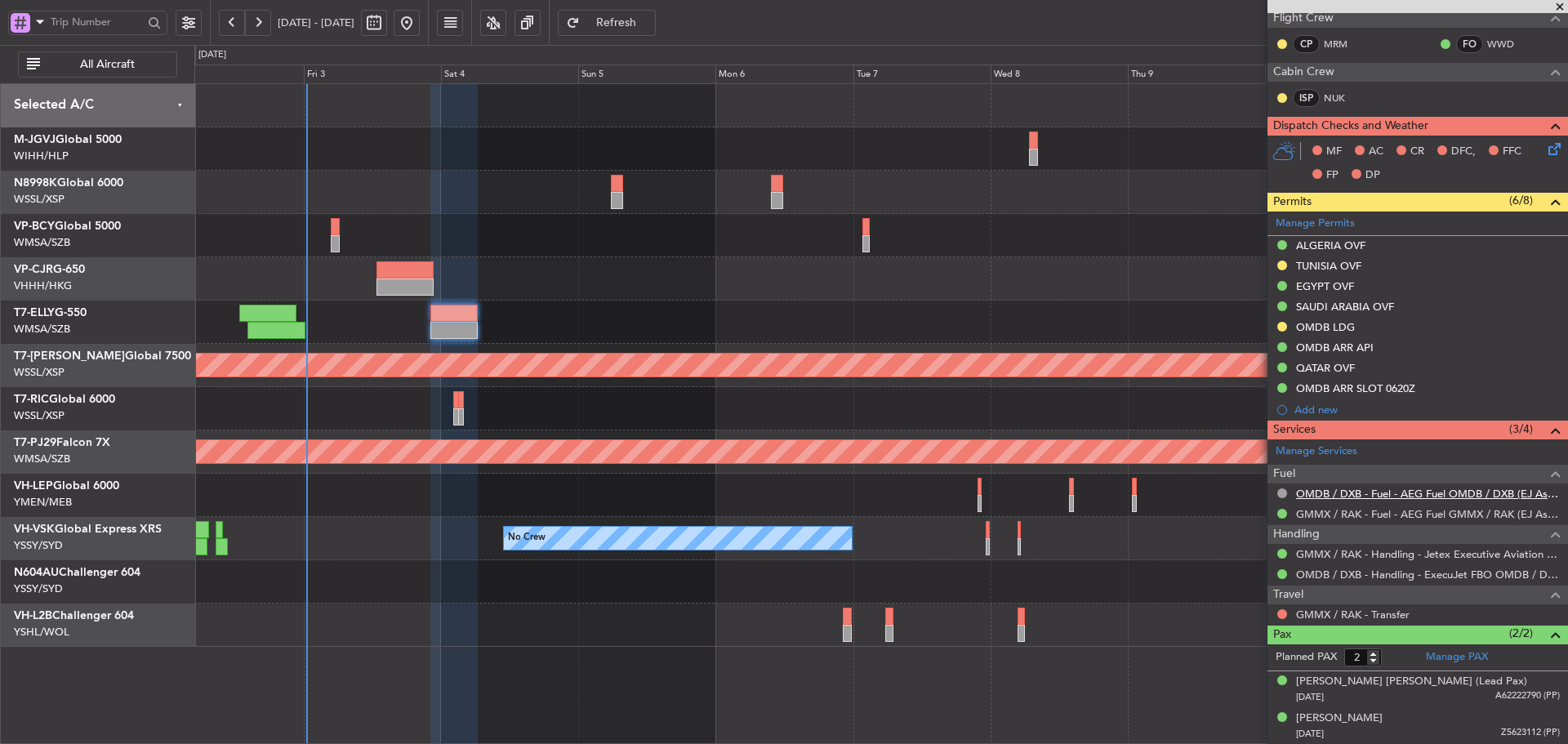
click at [1362, 496] on link "OMDB / DXB - Fuel - AEG Fuel OMDB / DXB (EJ Asia Only)" at bounding box center [1427, 493] width 264 height 14
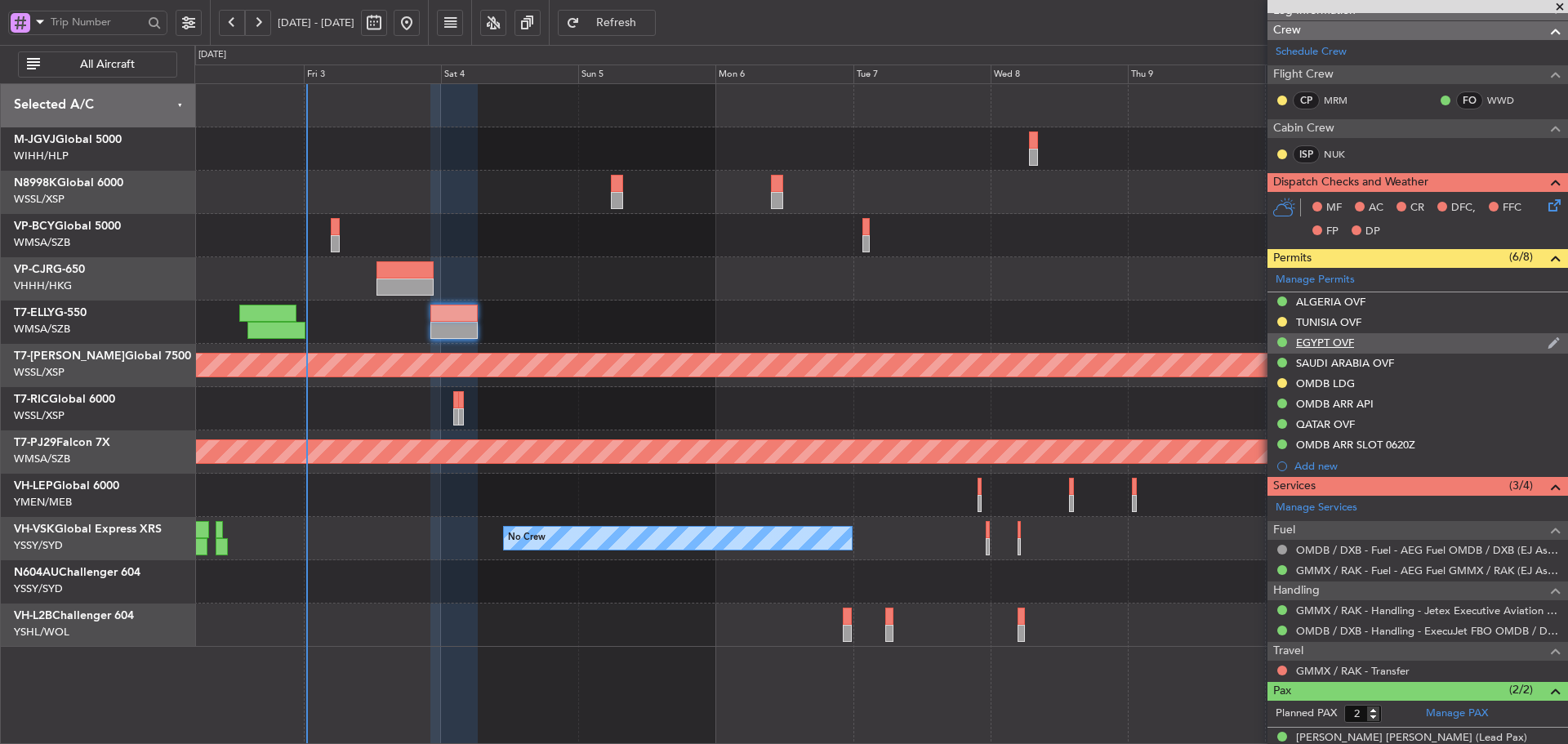
scroll to position [234, 0]
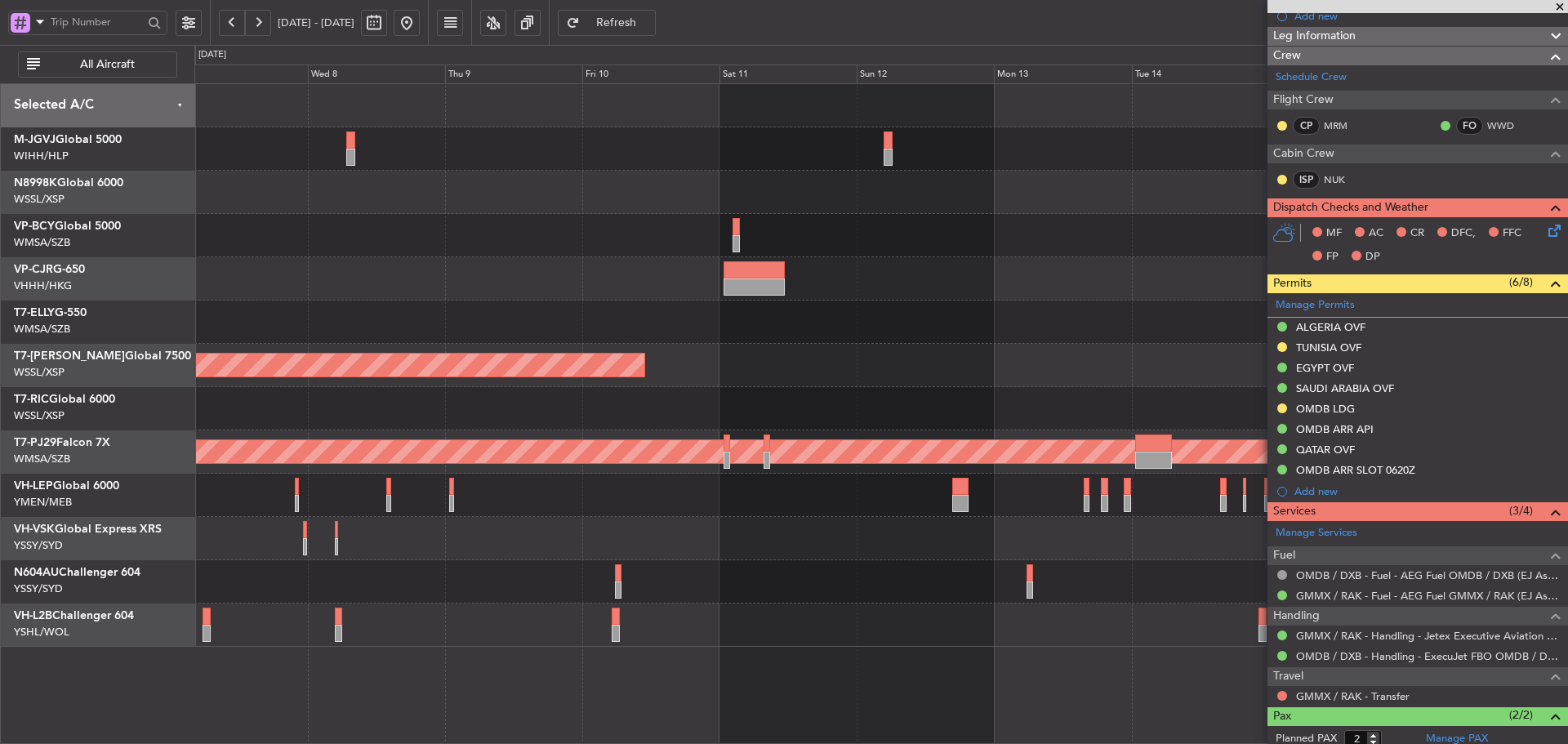
click at [1139, 382] on div "Planned Maint [GEOGRAPHIC_DATA] (Seletar)" at bounding box center [880, 366] width 1373 height 43
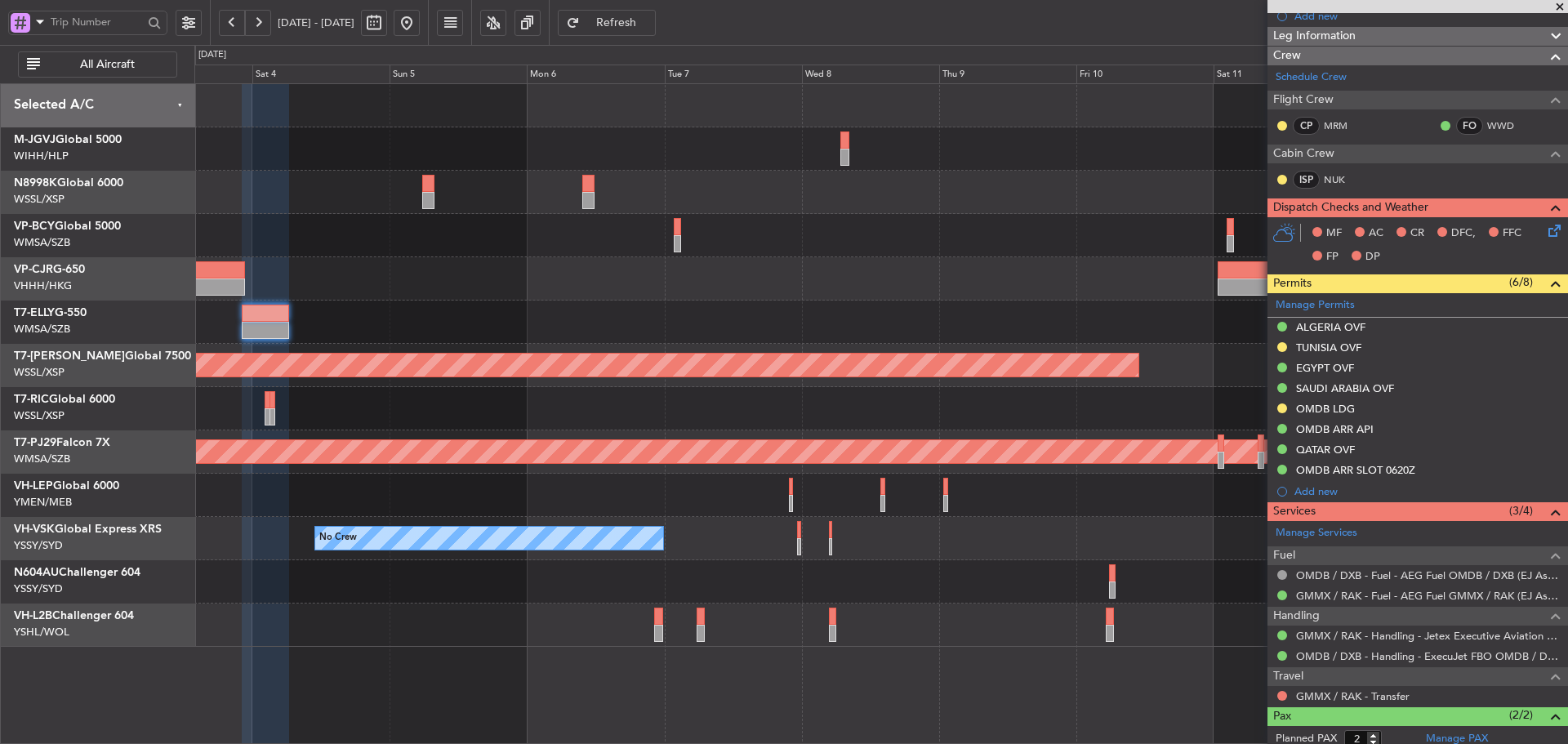
click at [1174, 415] on div "Planned Maint [GEOGRAPHIC_DATA] (Seletar) Planned Maint [GEOGRAPHIC_DATA] (Sult…" at bounding box center [880, 366] width 1373 height 563
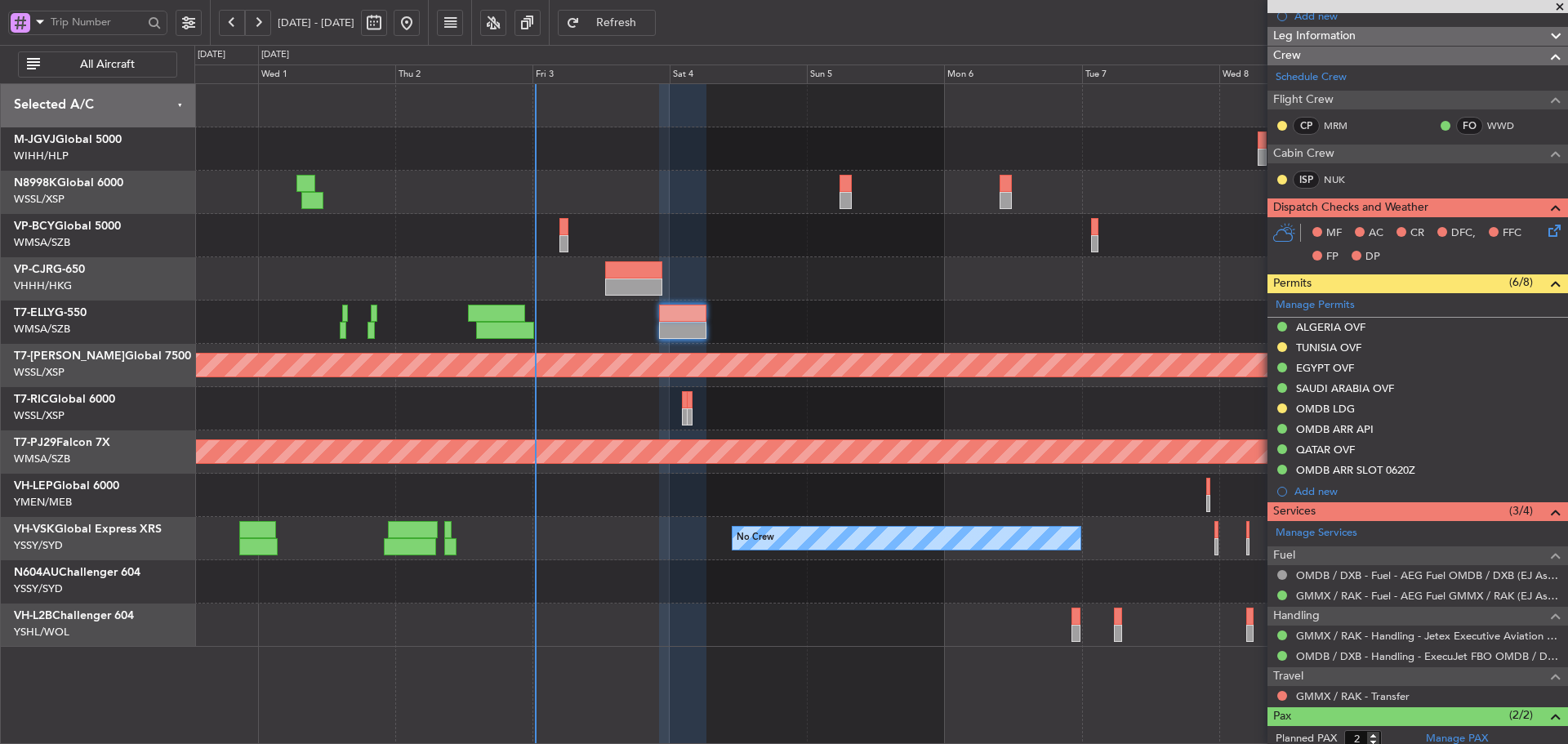
click at [1058, 423] on div "Planned Maint [GEOGRAPHIC_DATA] ([GEOGRAPHIC_DATA] Intl) Planned Maint [GEOGRAP…" at bounding box center [880, 366] width 1373 height 563
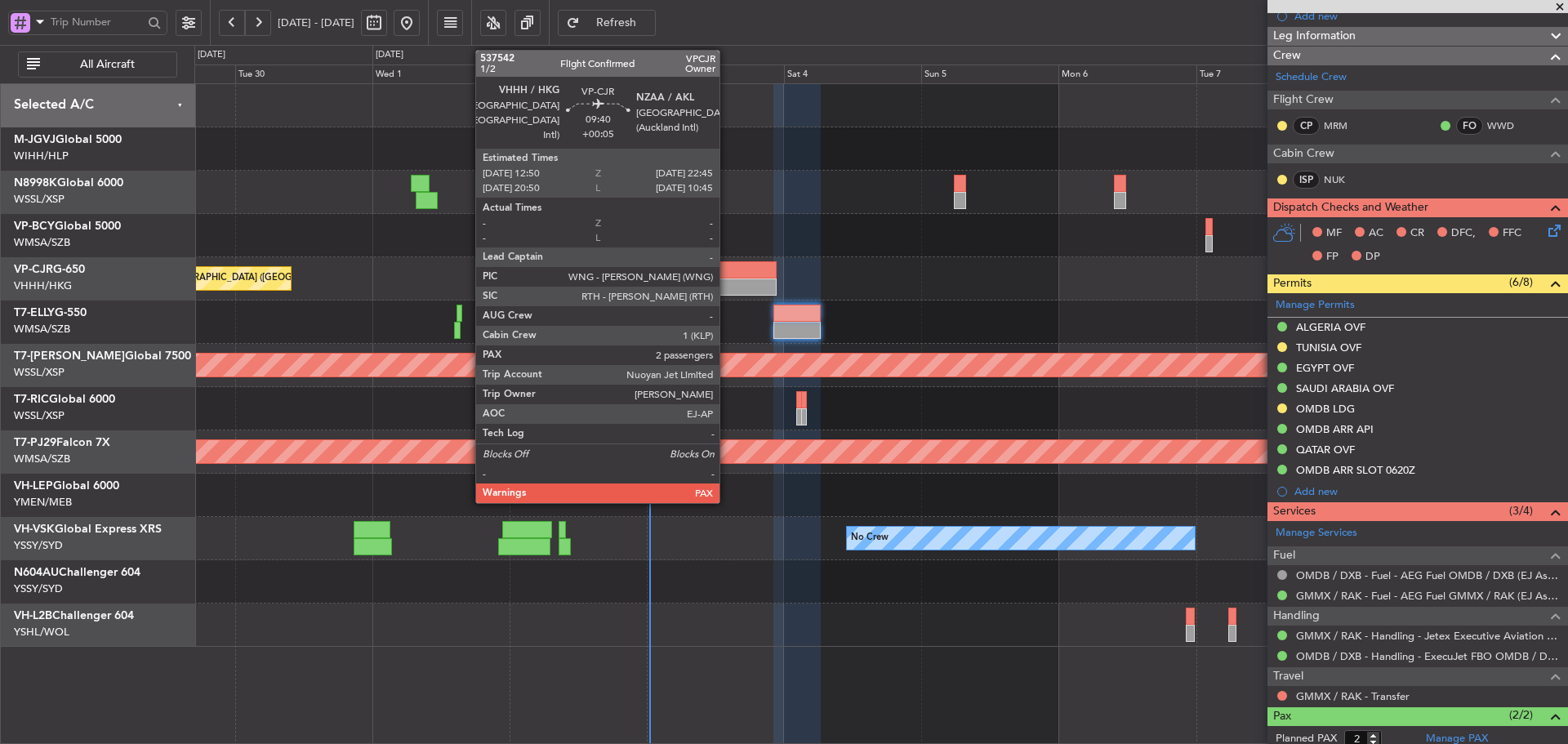
click at [726, 282] on div at bounding box center [748, 287] width 57 height 17
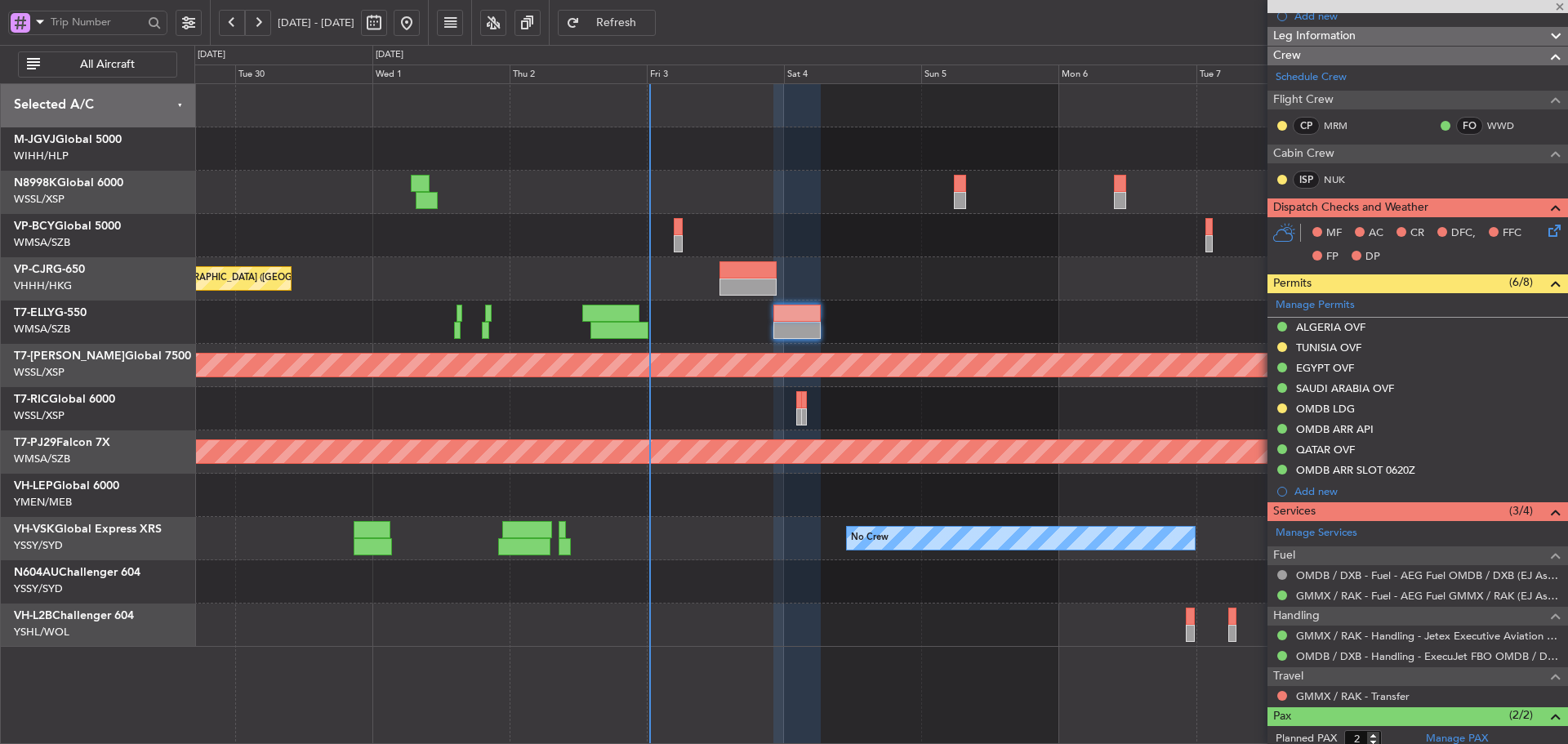
scroll to position [0, 0]
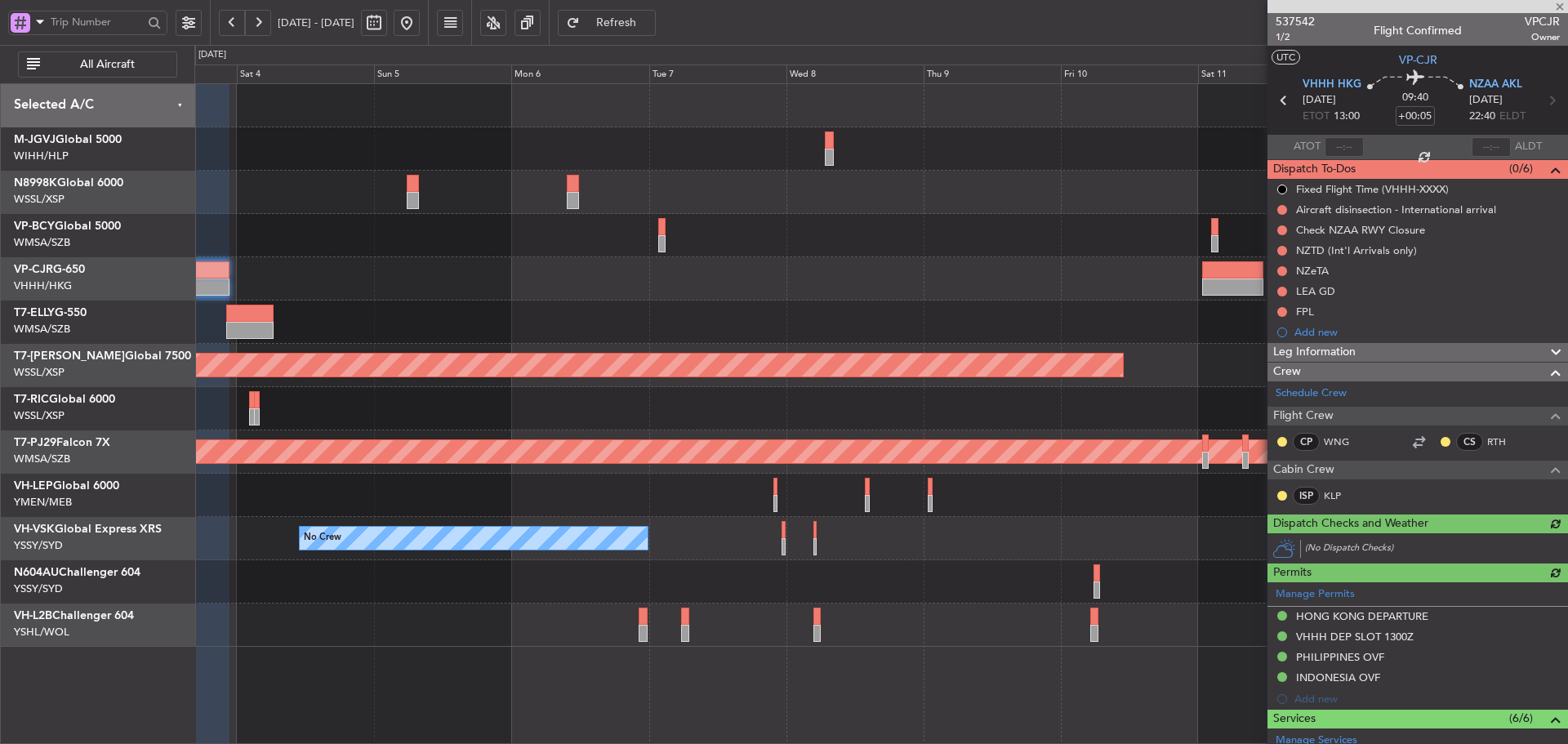
click at [602, 287] on div at bounding box center [880, 279] width 1373 height 43
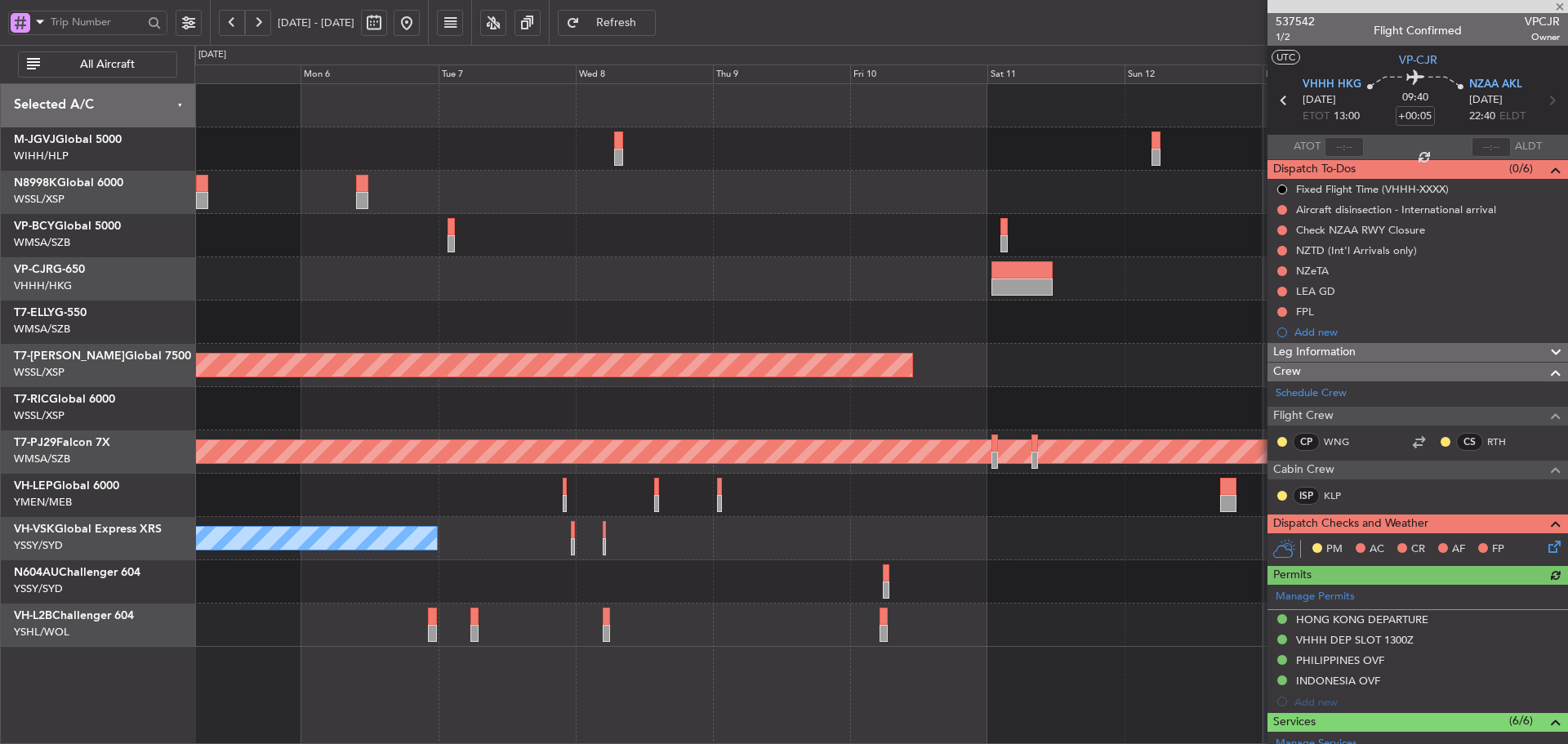
click at [829, 295] on div at bounding box center [880, 279] width 1373 height 43
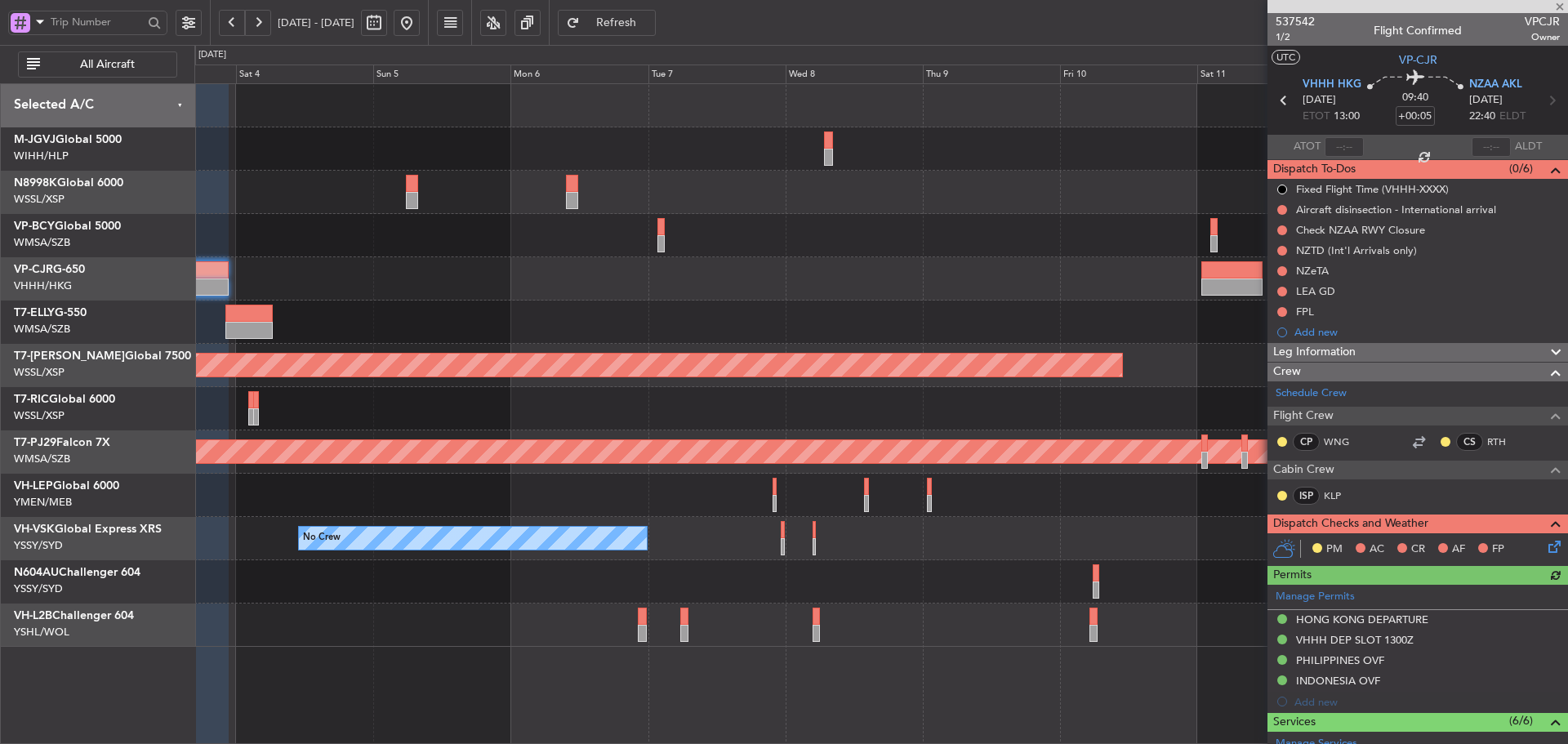
click at [1228, 312] on div "Planned Maint [GEOGRAPHIC_DATA] (Seletar) Planned Maint [GEOGRAPHIC_DATA] (Sult…" at bounding box center [880, 366] width 1373 height 563
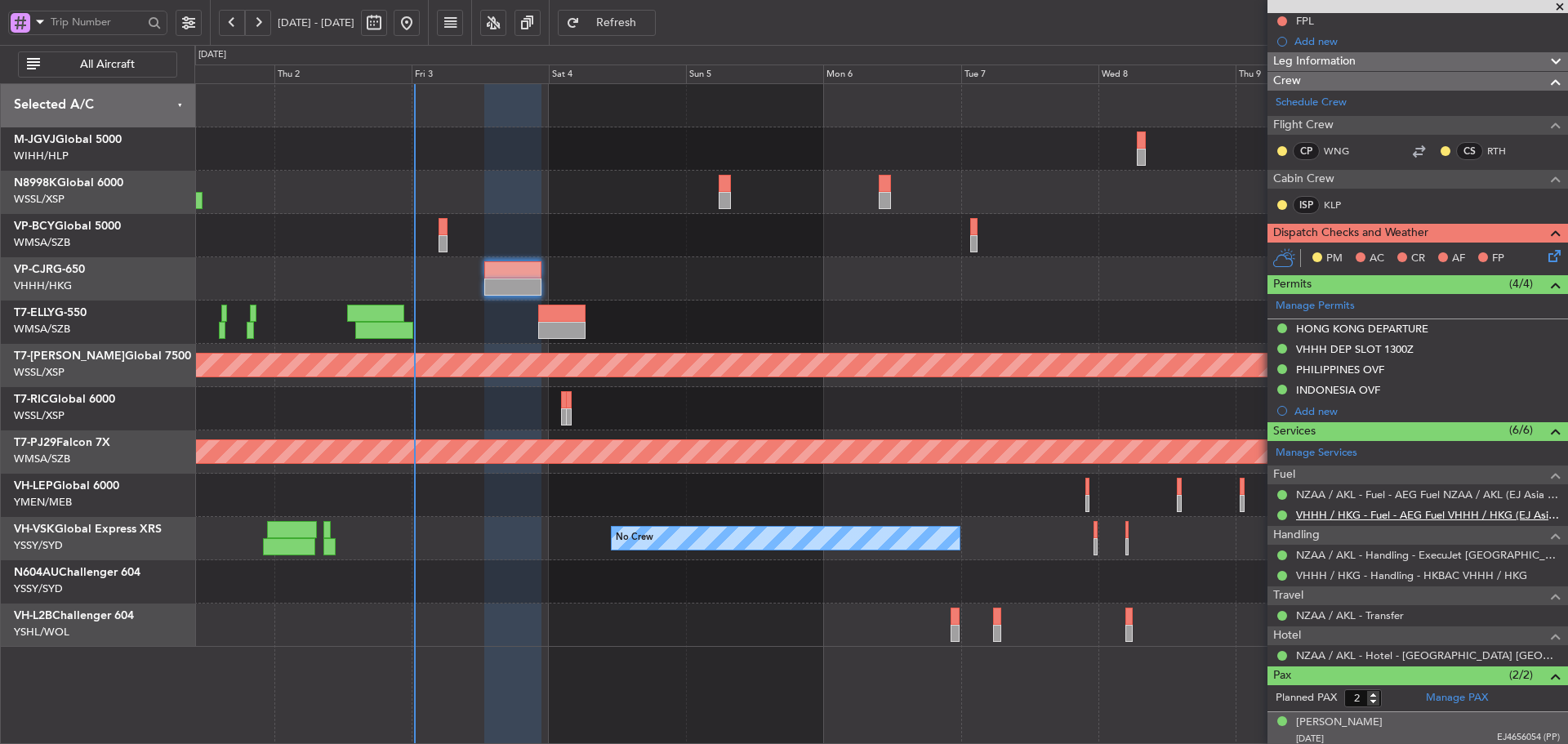
scroll to position [372, 0]
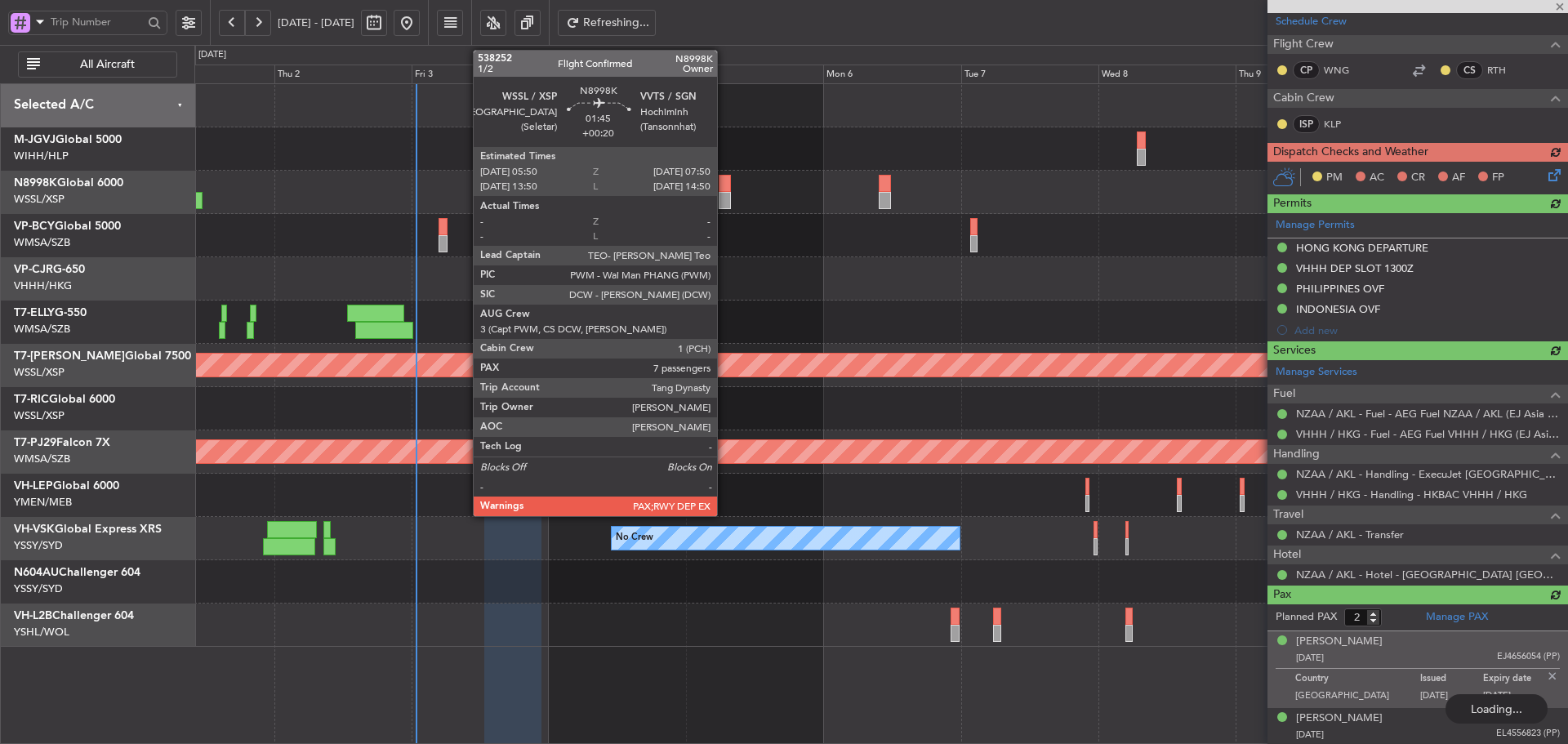
click at [724, 189] on div at bounding box center [725, 183] width 12 height 17
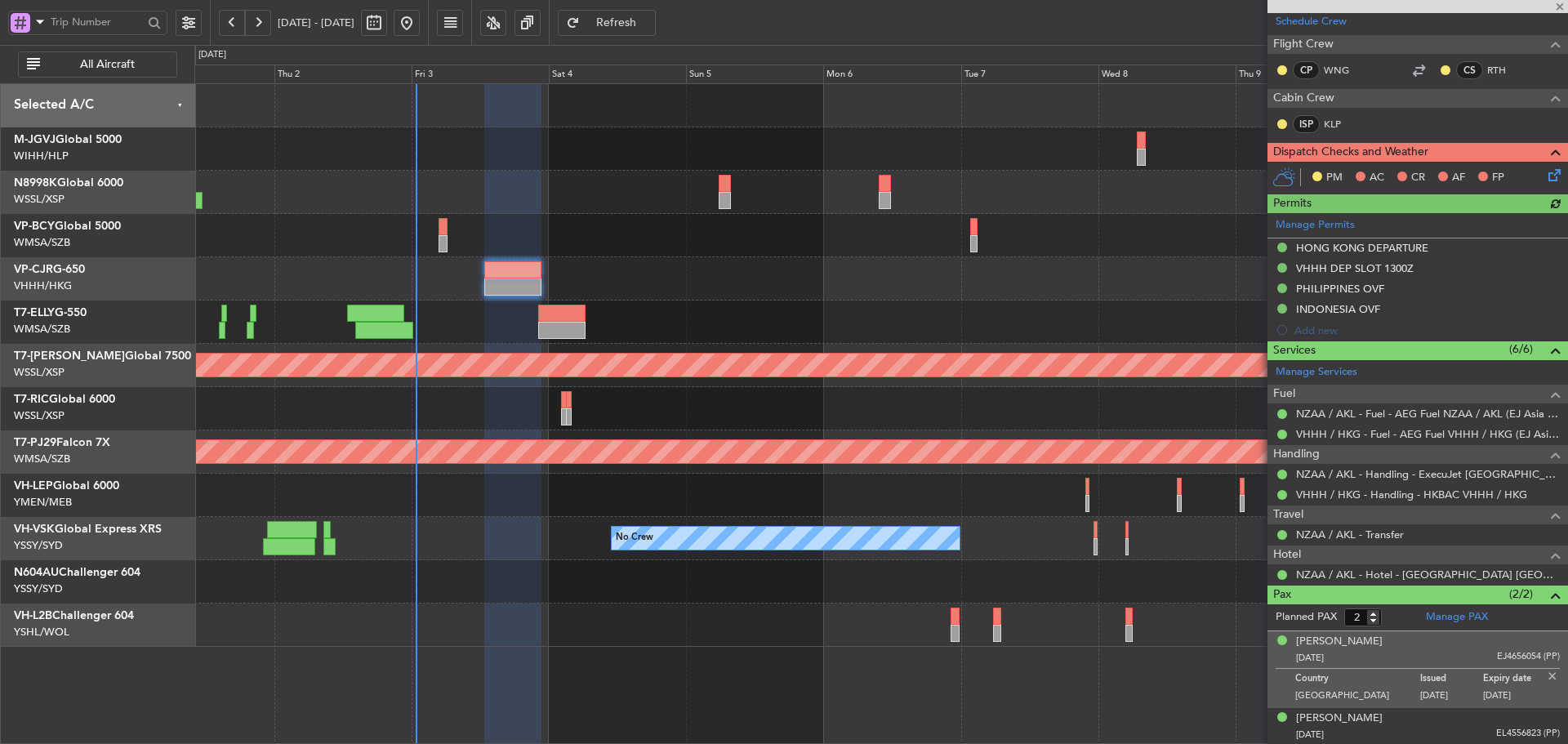
type input "+00:20"
type input "7"
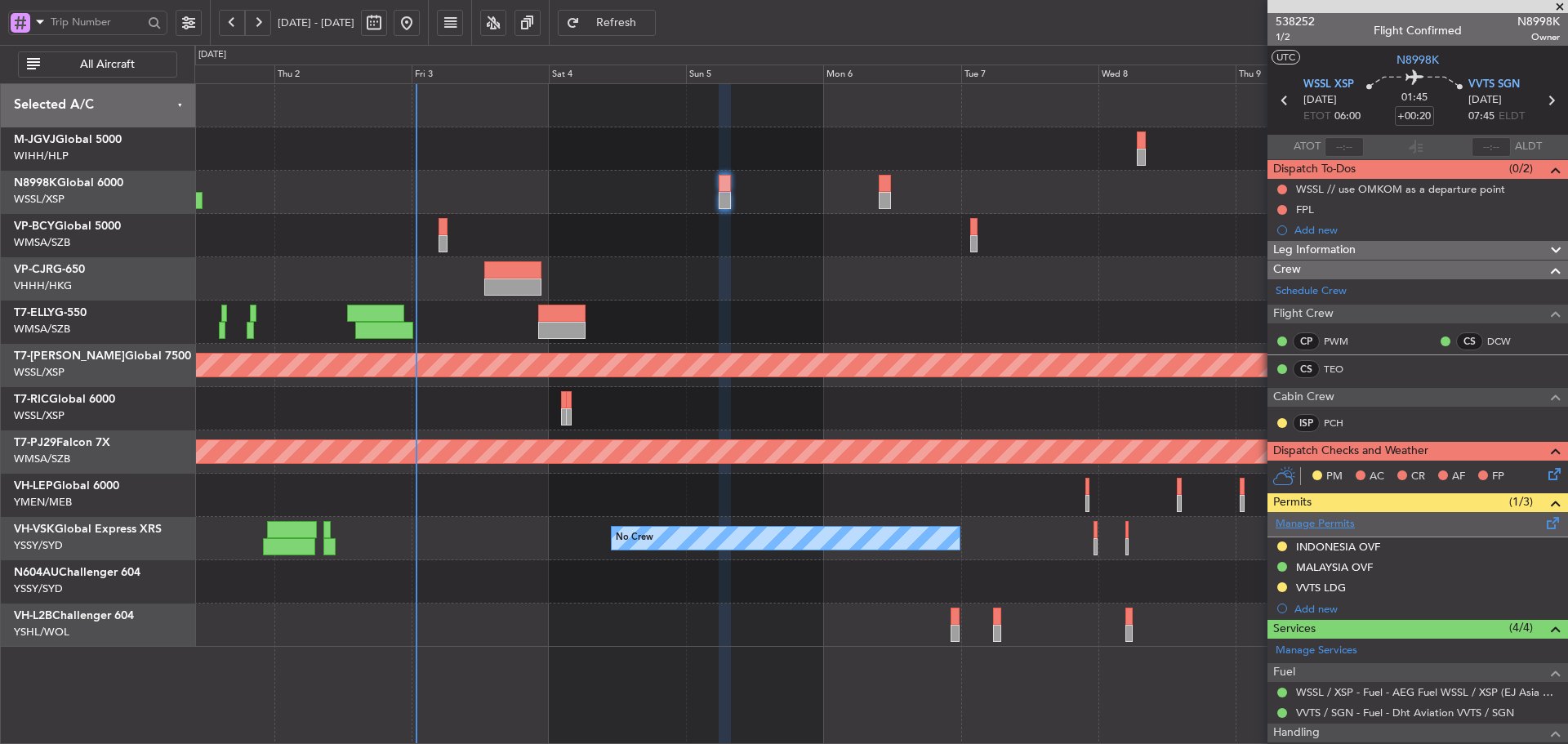
click at [1314, 526] on link "Manage Permits" at bounding box center [1316, 525] width 79 height 17
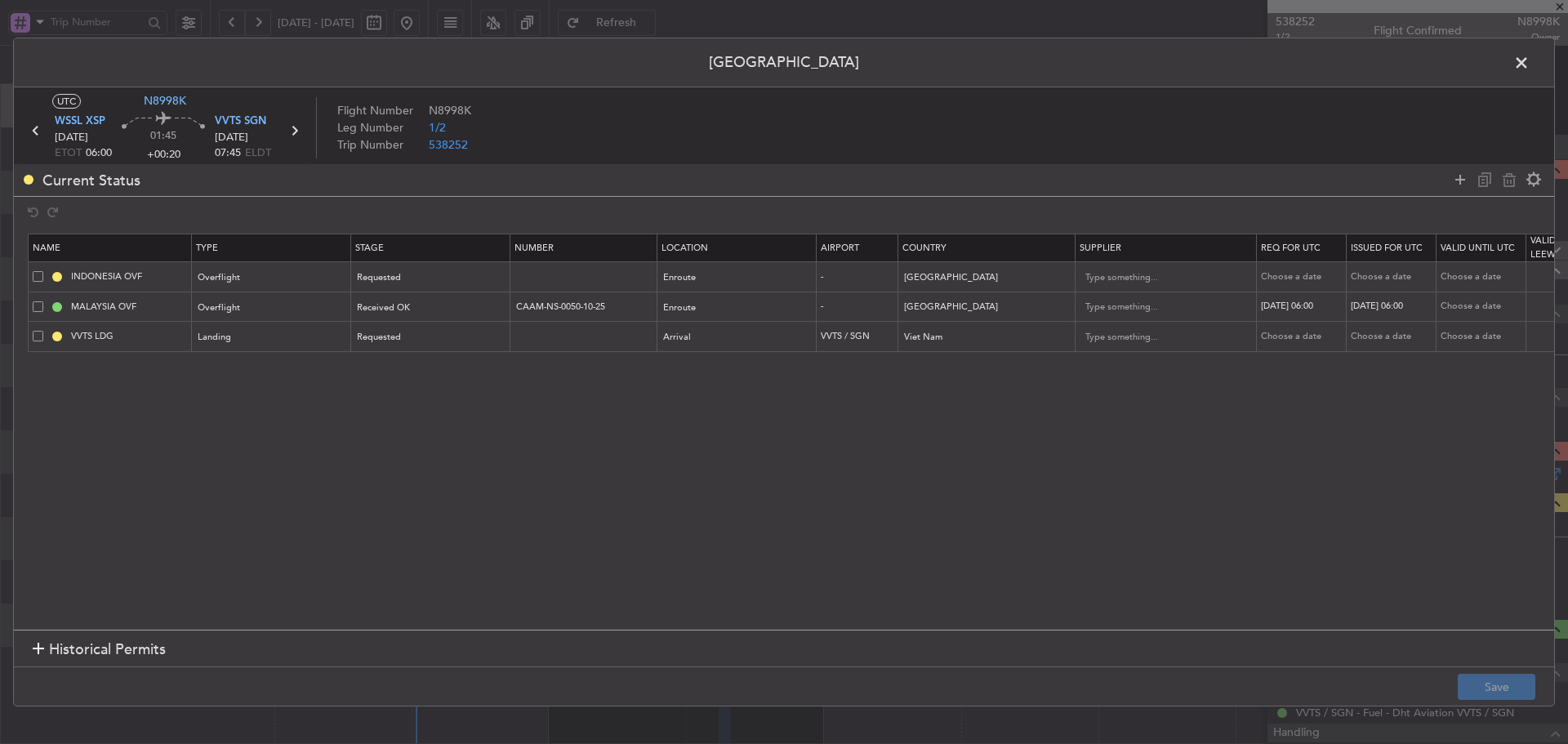
click at [296, 124] on icon at bounding box center [294, 131] width 22 height 22
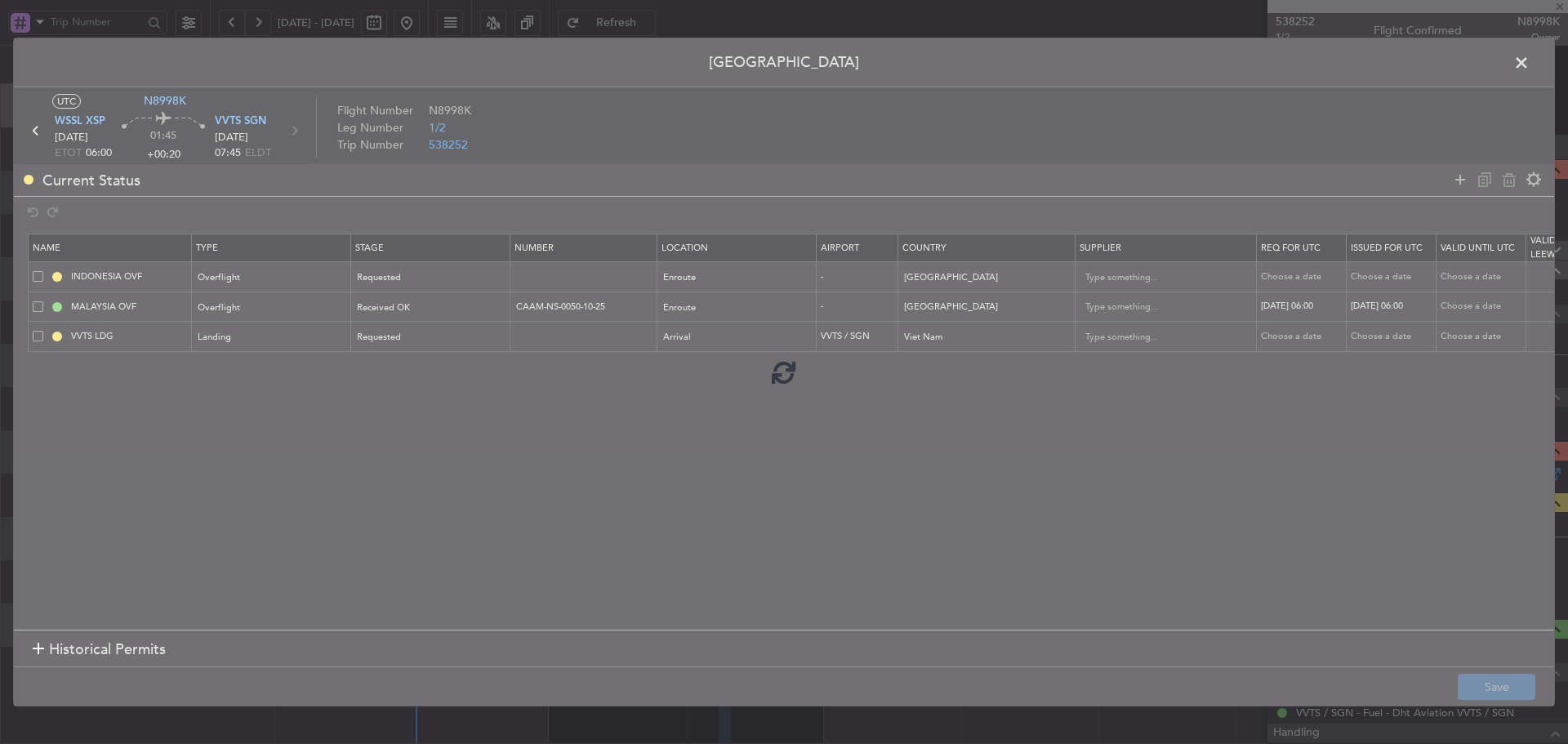
type input "+00:10"
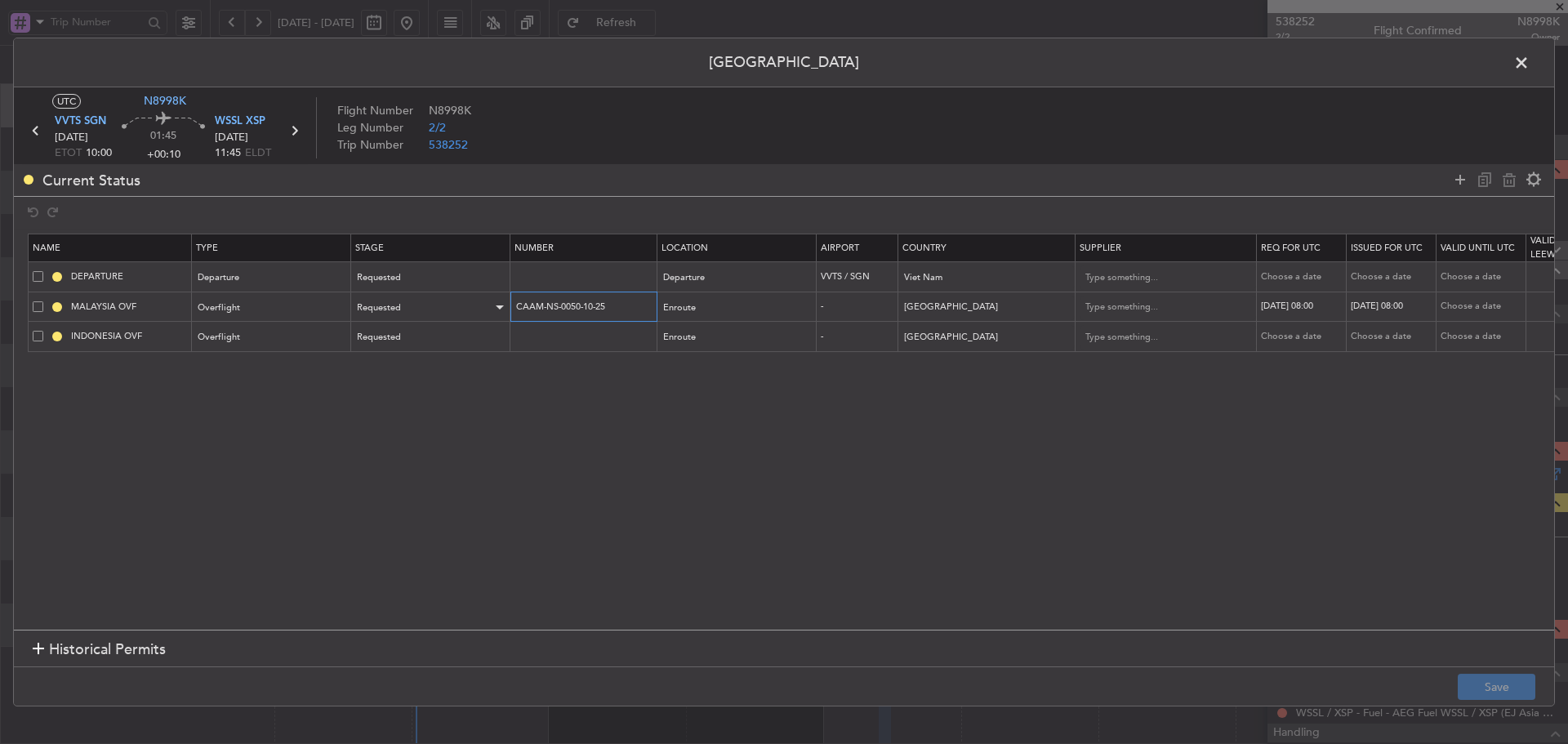
drag, startPoint x: 626, startPoint y: 312, endPoint x: 477, endPoint y: 309, distance: 149.0
click at [477, 309] on tr "MALAYSIA OVF Overflight Requested CAAM-NS-0050-10-25 Enroute - [GEOGRAPHIC_DATA…" at bounding box center [1071, 306] width 2083 height 31
paste input "113"
type input "CAAM-NS-0113-10-25"
click at [469, 309] on div "Requested" at bounding box center [425, 308] width 136 height 25
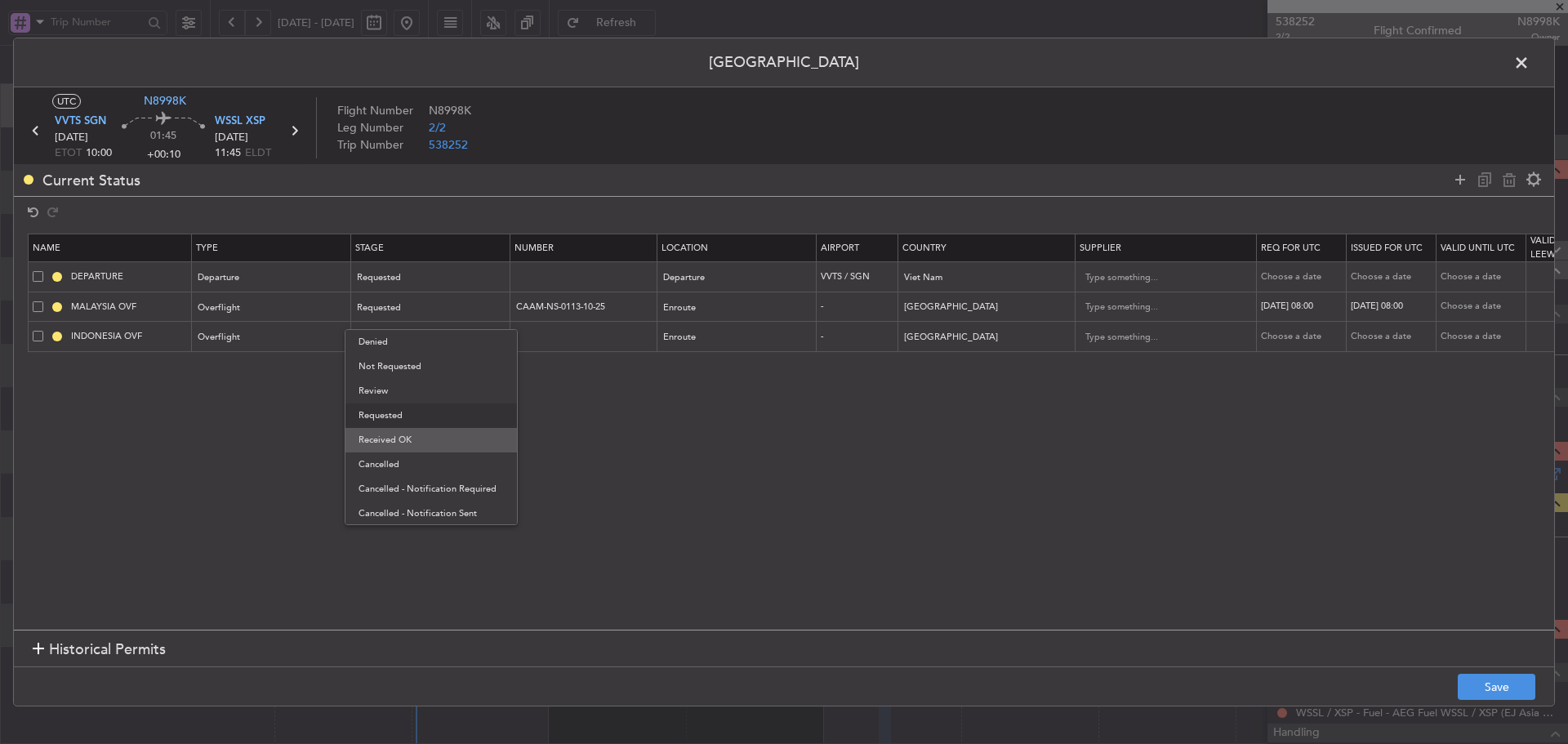
click at [443, 442] on span "Received OK" at bounding box center [431, 440] width 146 height 25
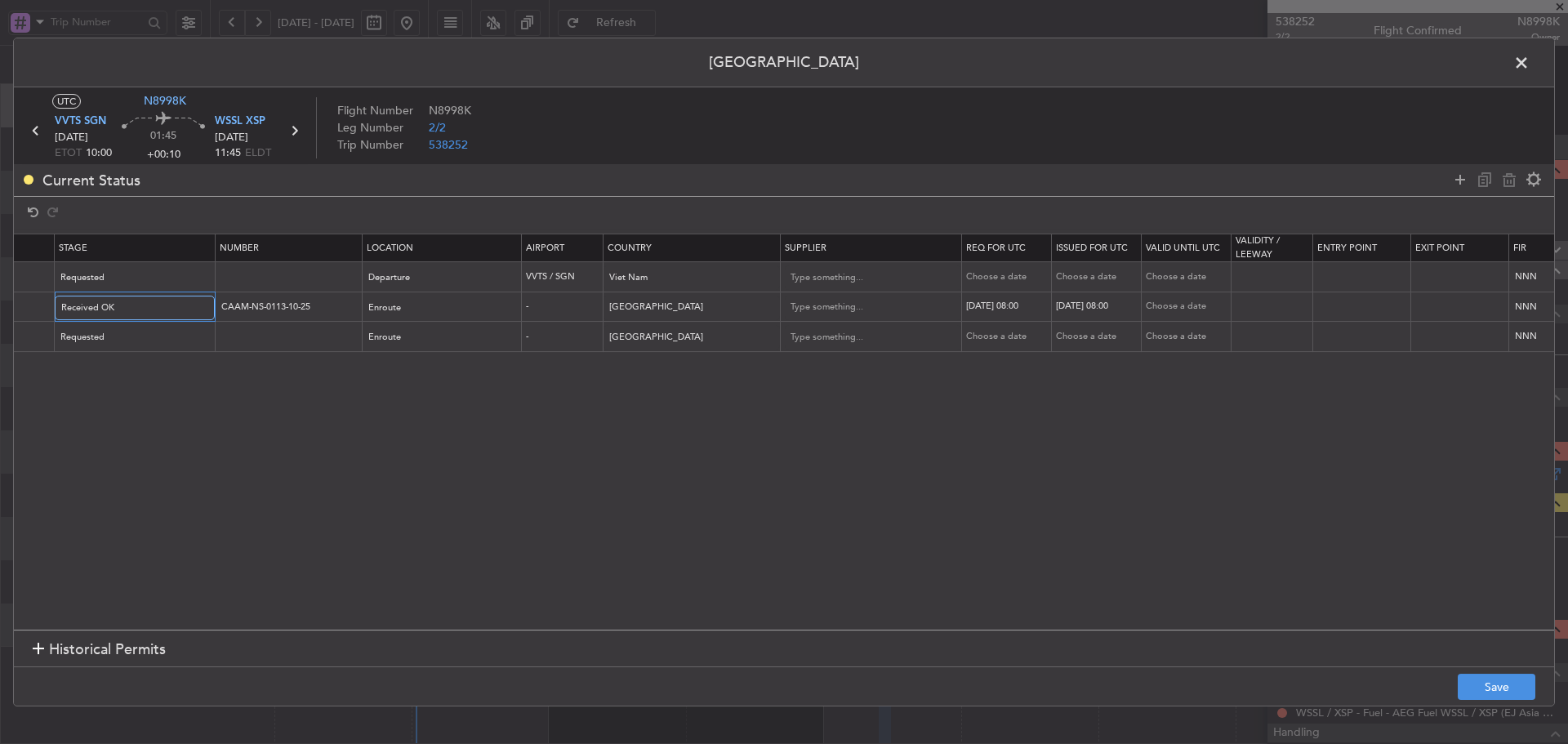
scroll to position [0, 300]
click at [984, 303] on div "[DATE] 08:00" at bounding box center [1003, 306] width 85 height 14
select select "10"
select select "2025"
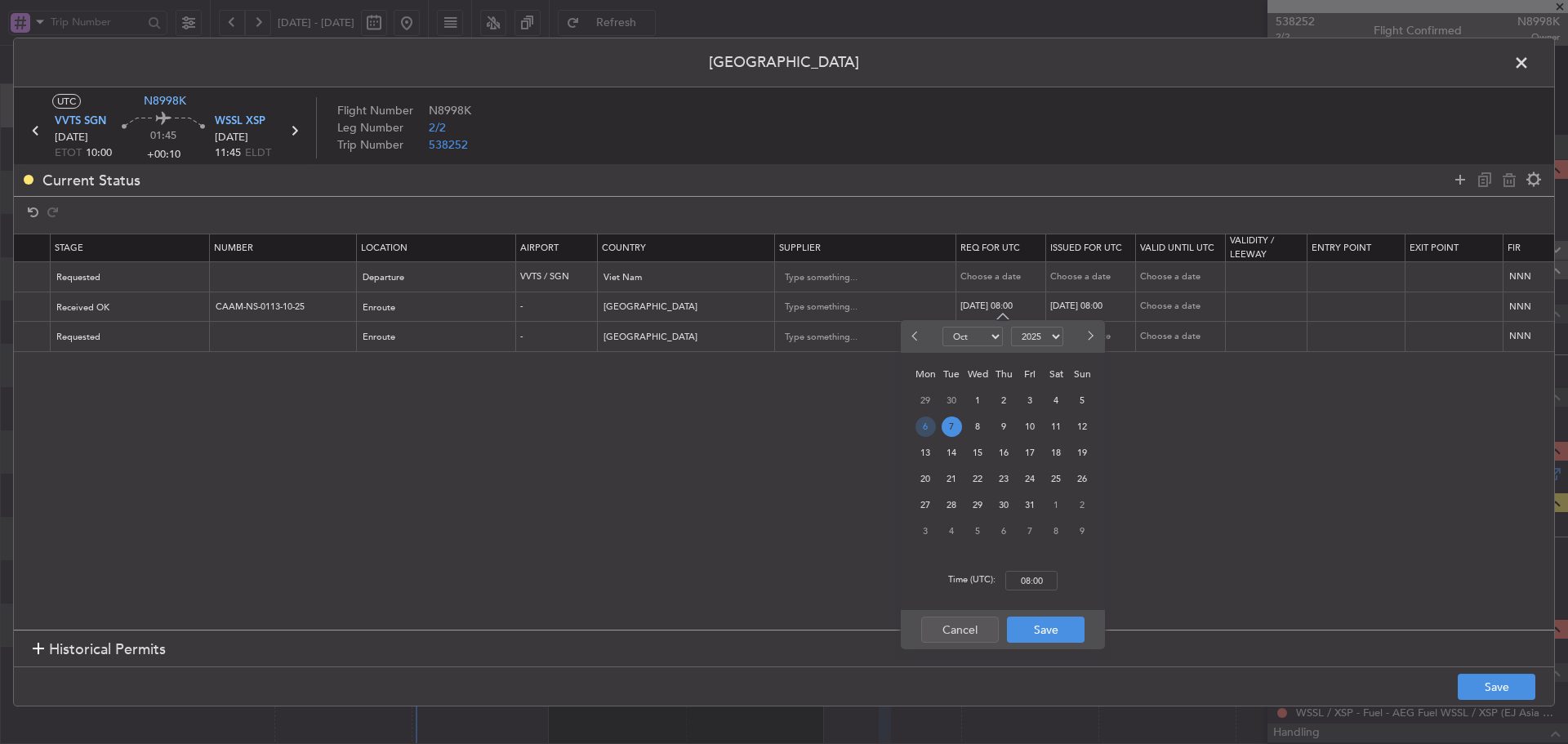
click at [924, 431] on span "6" at bounding box center [925, 426] width 21 height 21
click at [1028, 584] on input "00:00" at bounding box center [1031, 581] width 52 height 20
drag, startPoint x: 1019, startPoint y: 581, endPoint x: 1048, endPoint y: 582, distance: 29.0
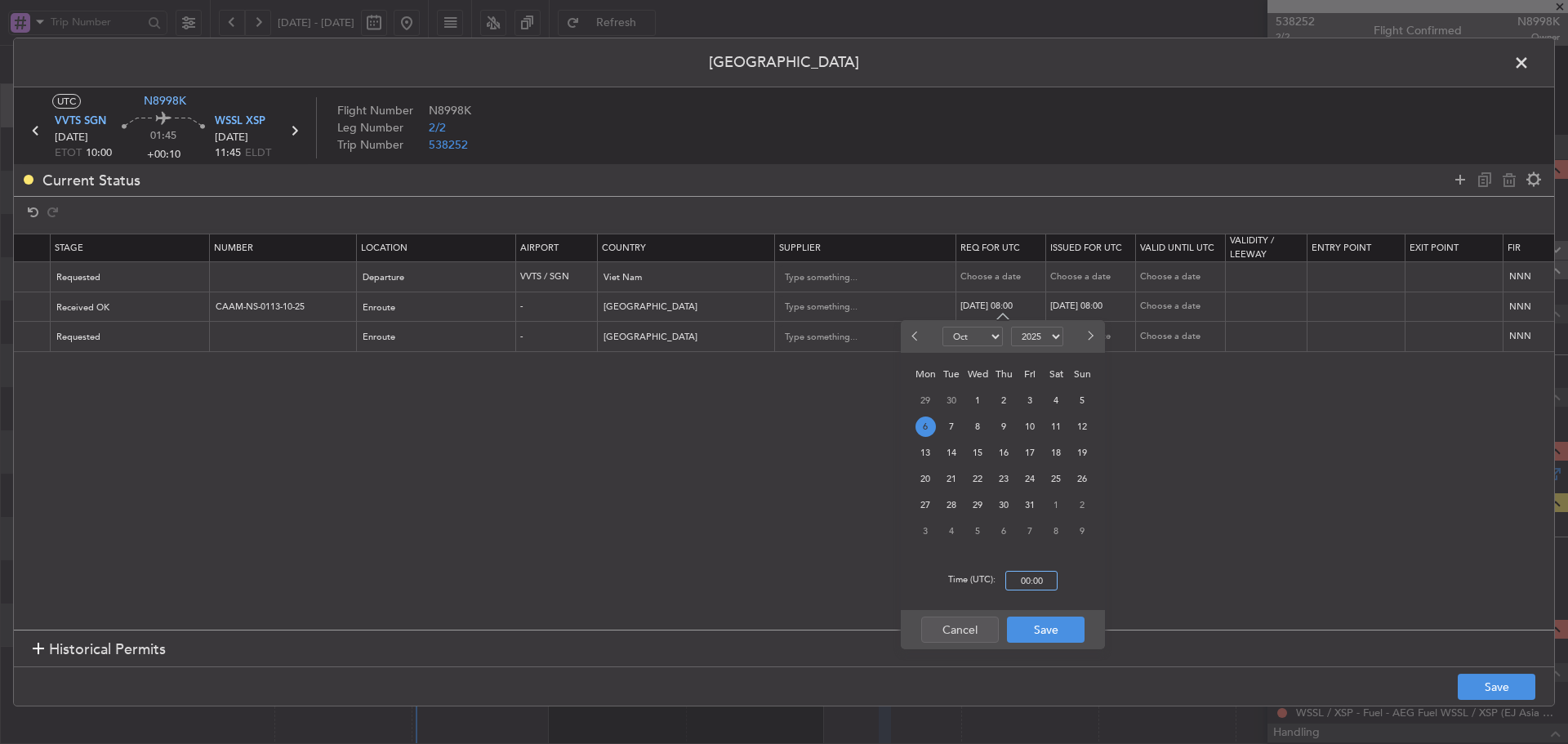
click at [1048, 582] on input "00:00" at bounding box center [1031, 581] width 52 height 20
type input "10:00"
click at [1053, 632] on button "Save" at bounding box center [1046, 630] width 78 height 26
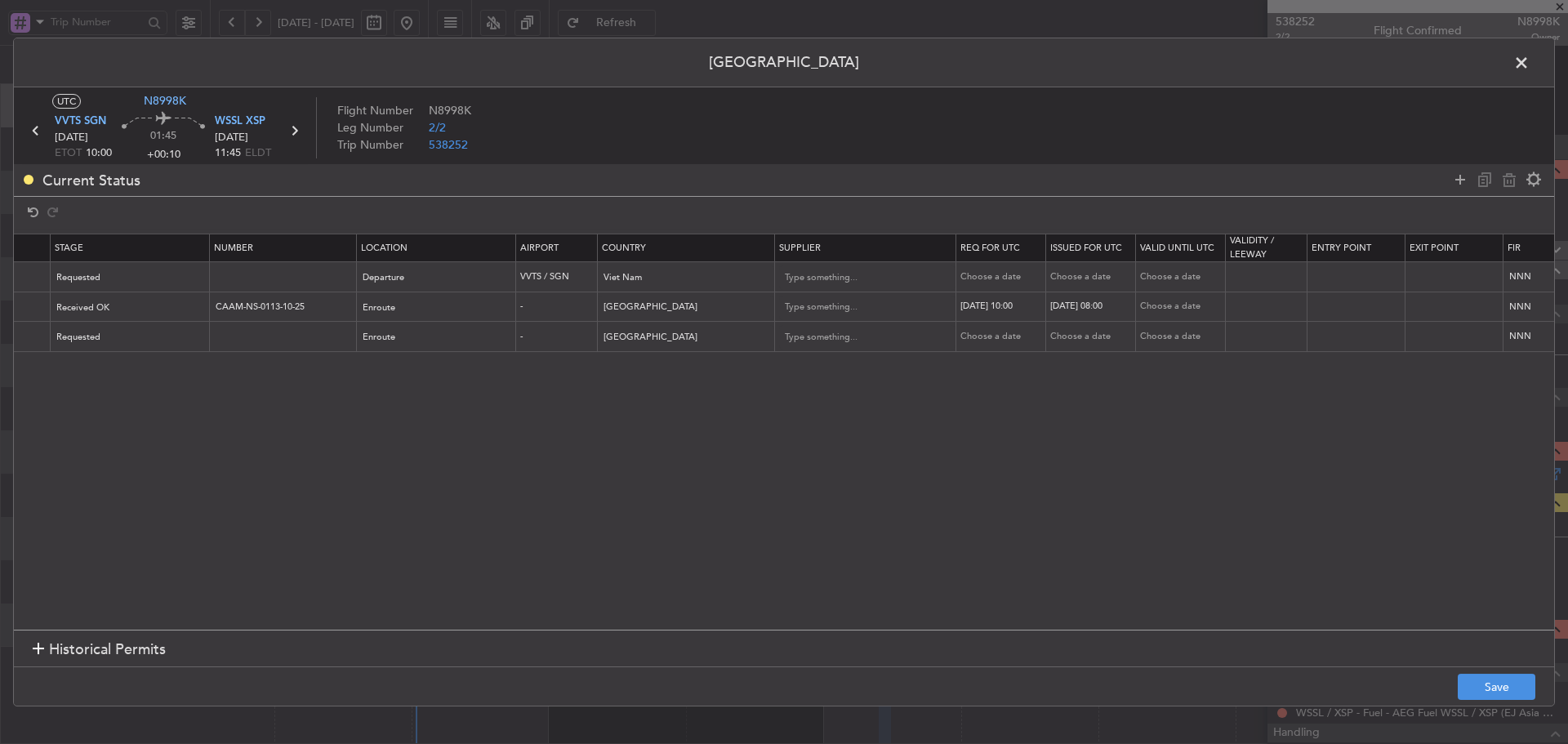
click at [1080, 300] on div "[DATE] 08:00" at bounding box center [1092, 306] width 85 height 14
select select "10"
select select "2025"
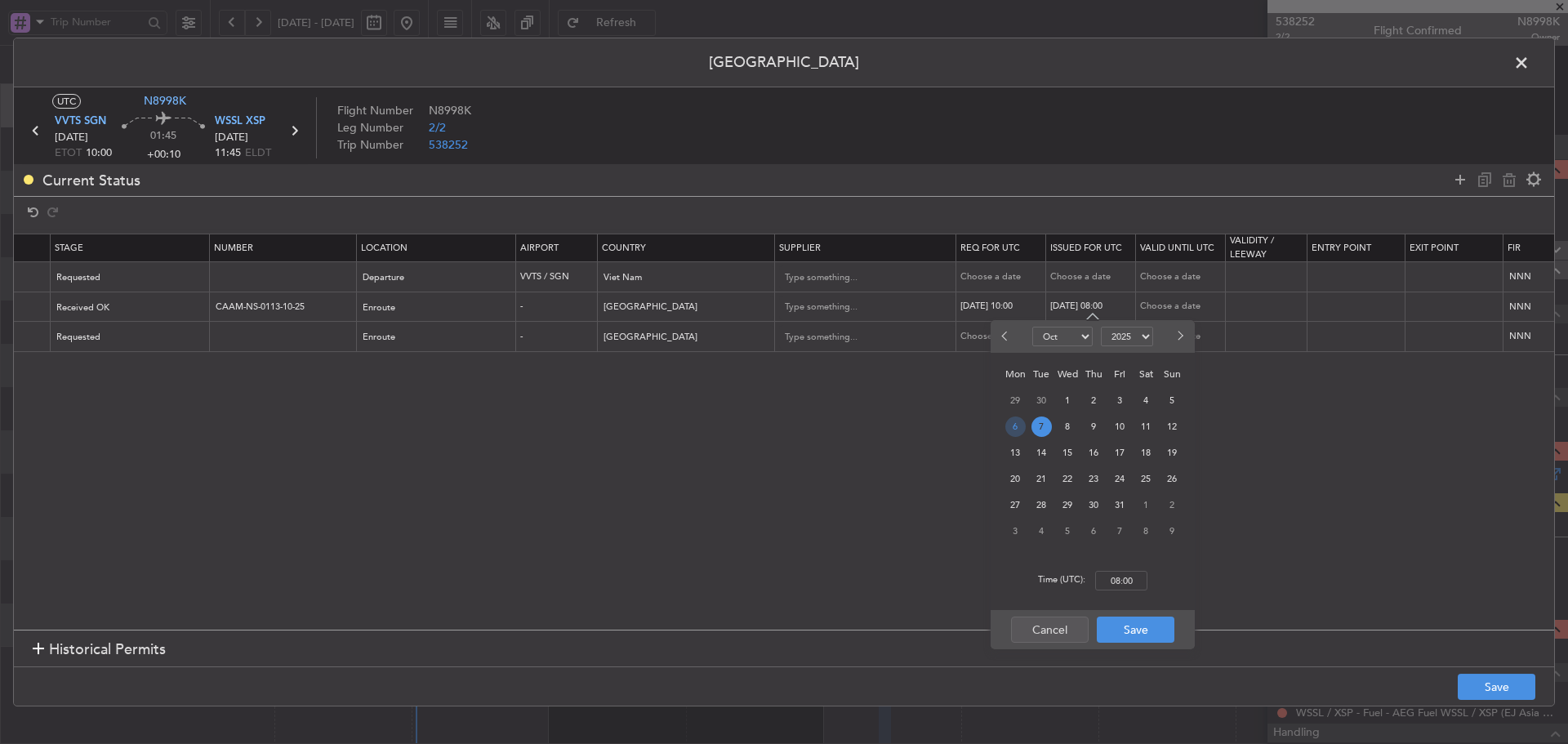
click at [1014, 430] on span "6" at bounding box center [1015, 426] width 21 height 21
click at [1120, 581] on input "00:00" at bounding box center [1121, 581] width 52 height 20
type input "10:00"
click at [1142, 631] on button "Save" at bounding box center [1136, 630] width 78 height 26
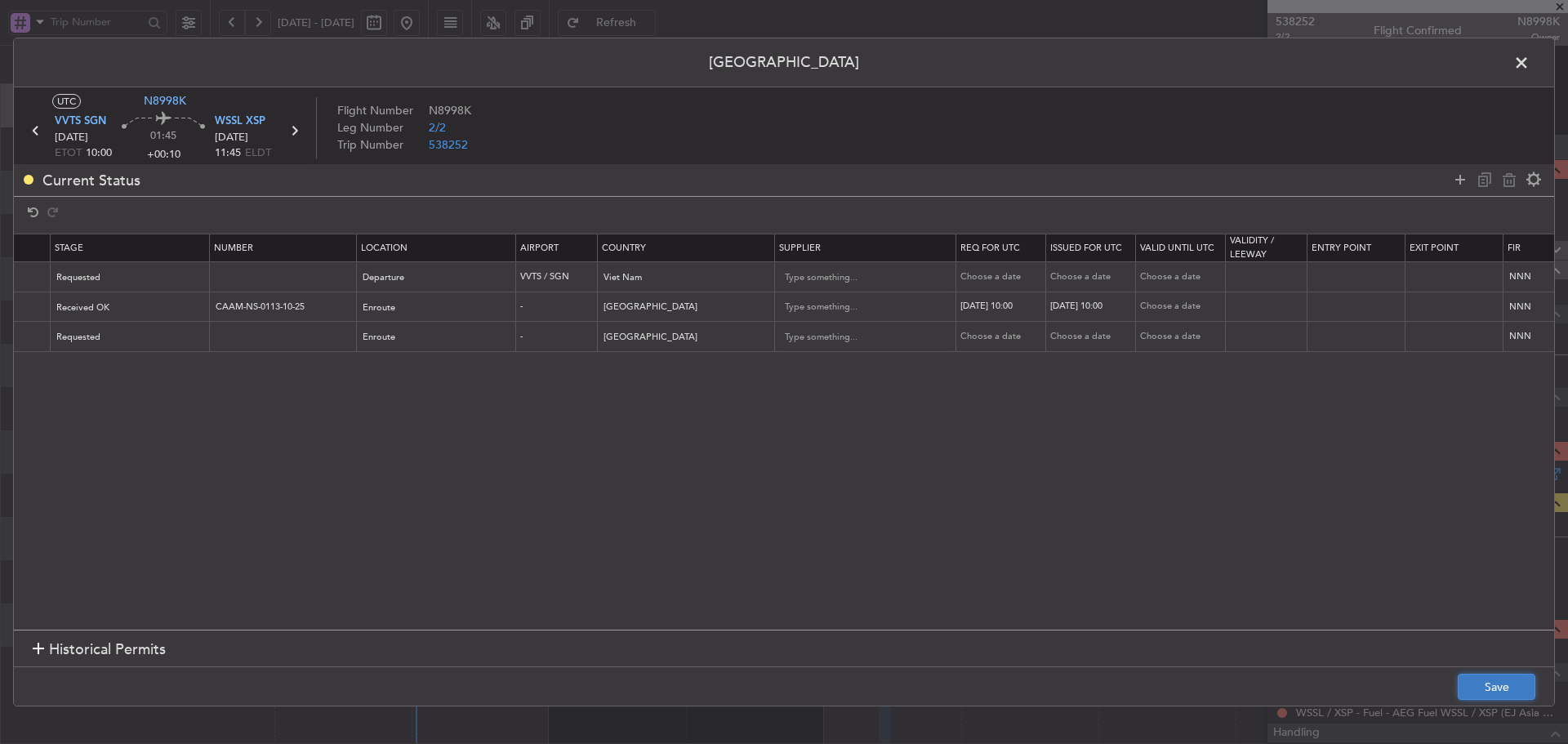
click at [1493, 684] on button "Save" at bounding box center [1497, 687] width 78 height 26
click at [1530, 60] on span at bounding box center [1530, 66] width 0 height 32
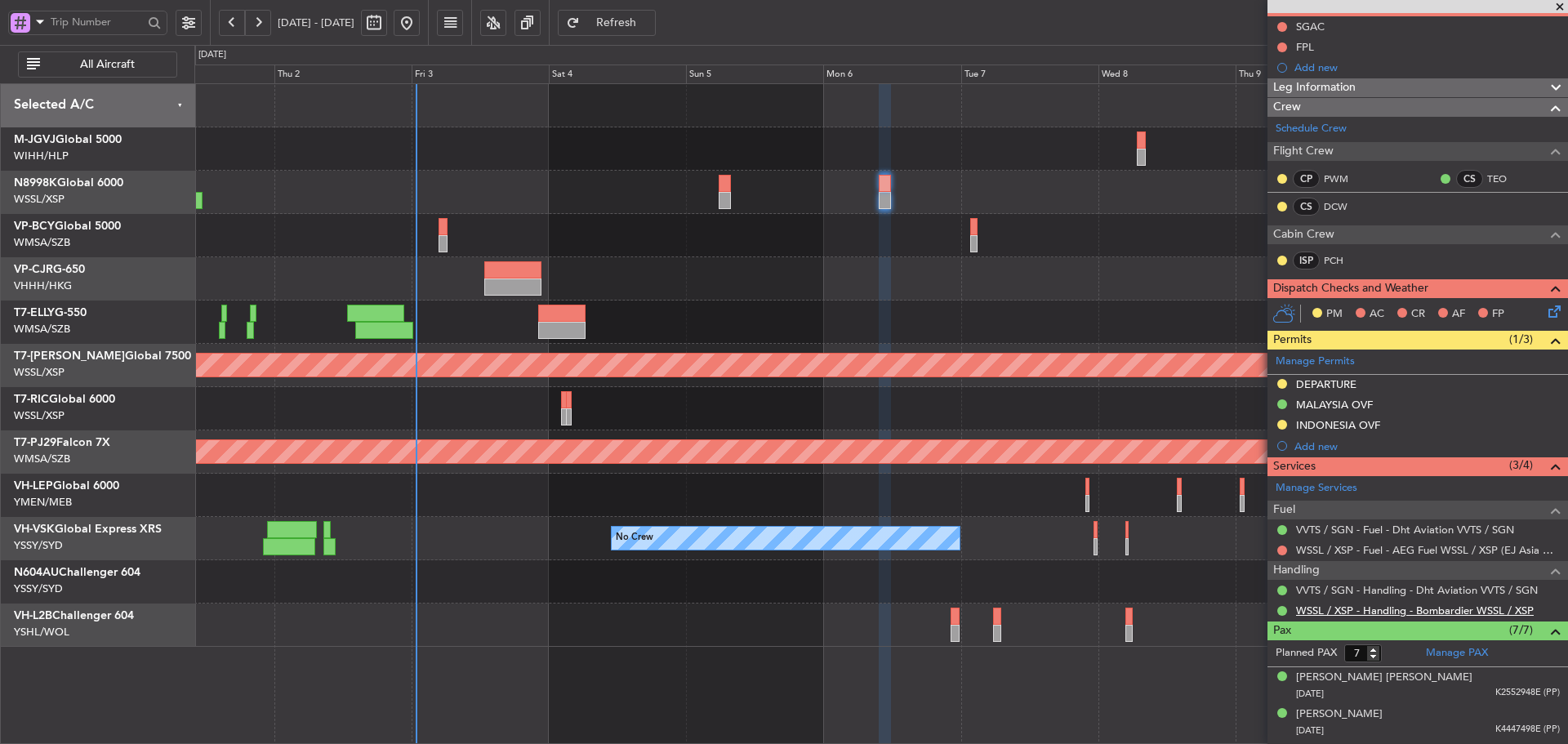
scroll to position [163, 0]
click at [1282, 551] on button at bounding box center [1283, 550] width 10 height 10
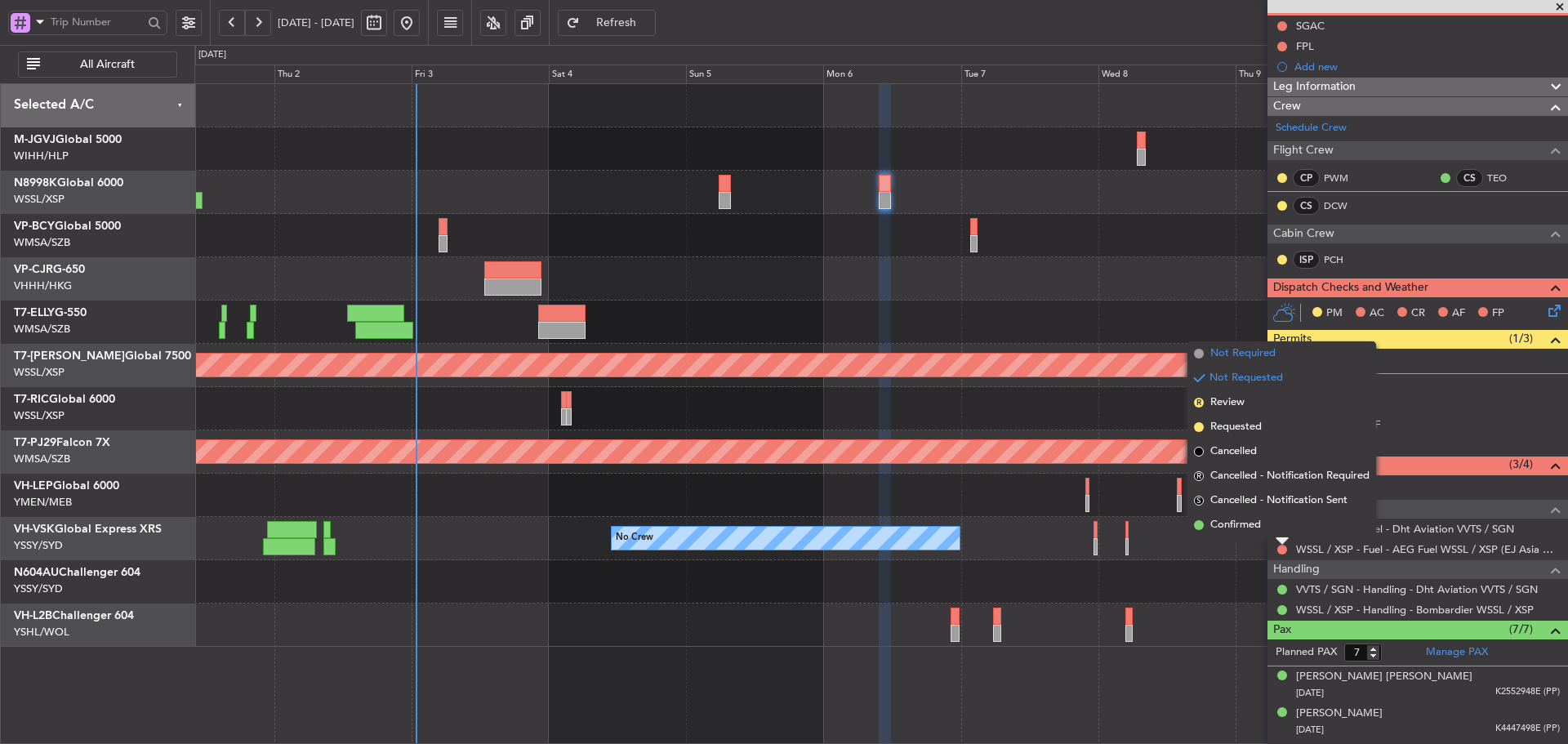
click at [1196, 356] on span at bounding box center [1199, 353] width 10 height 10
